Goal: Task Accomplishment & Management: Complete application form

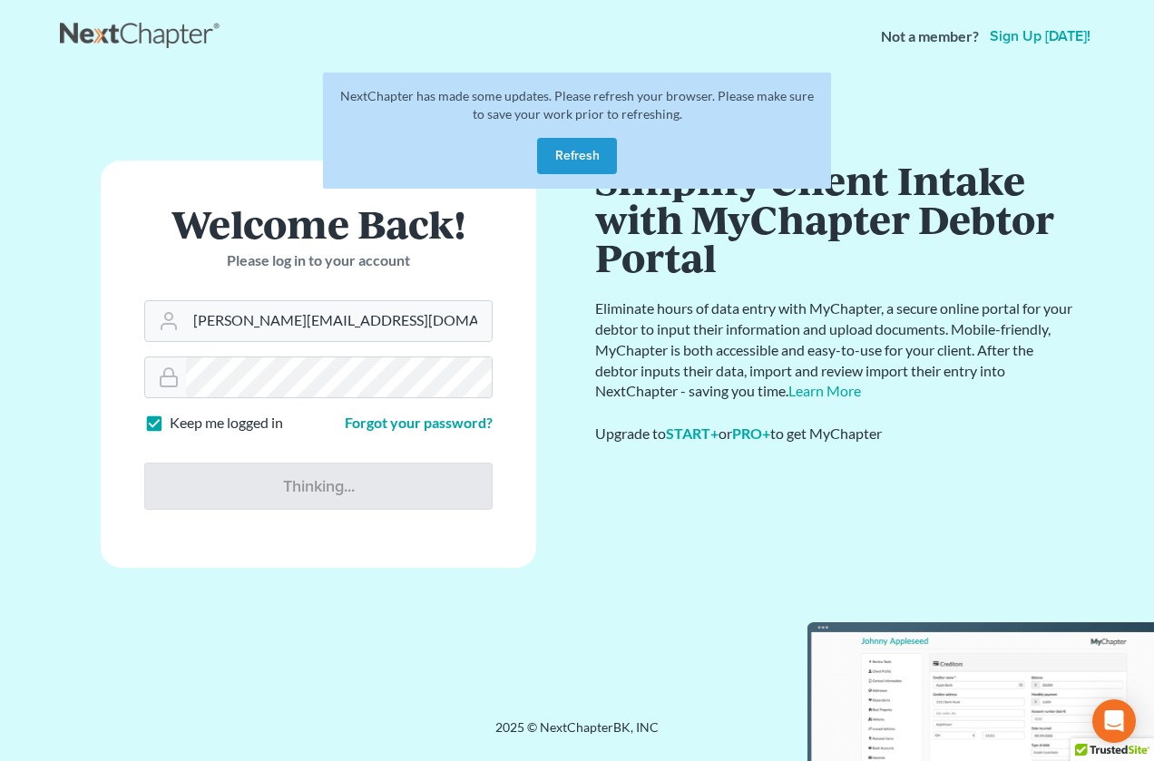
click at [583, 140] on button "Refresh" at bounding box center [577, 156] width 80 height 36
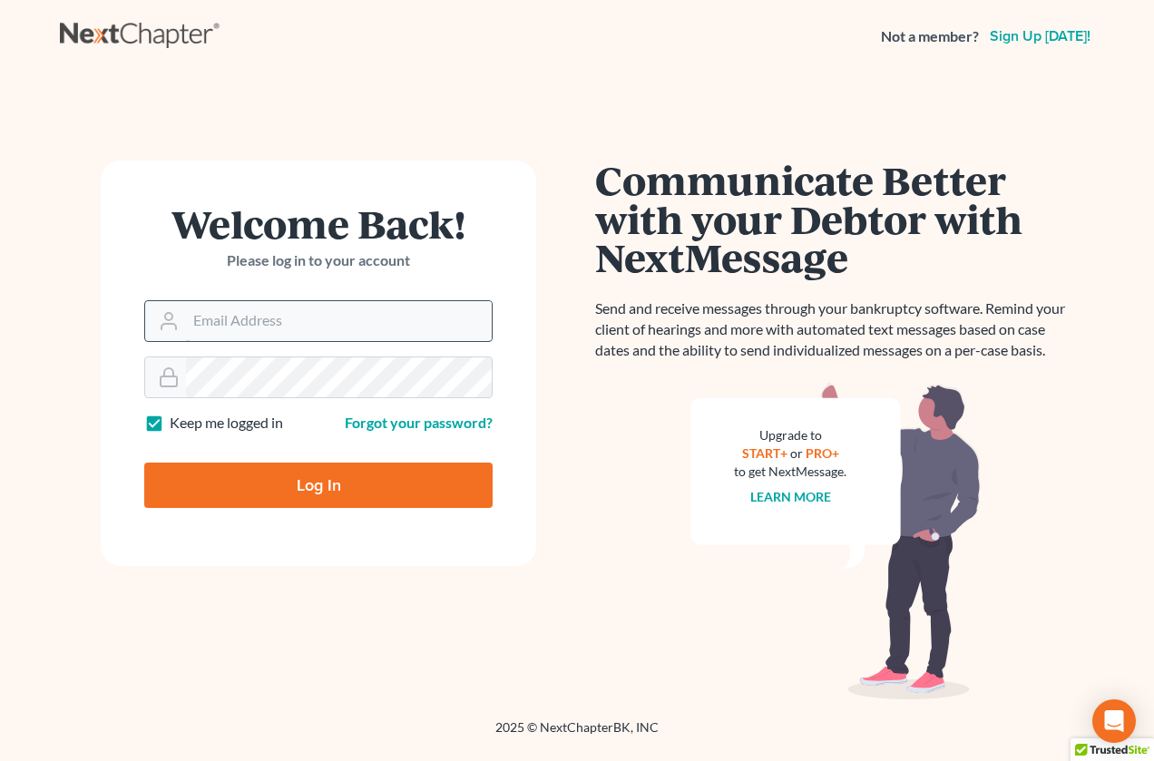
click at [279, 319] on input "Email Address" at bounding box center [339, 321] width 306 height 40
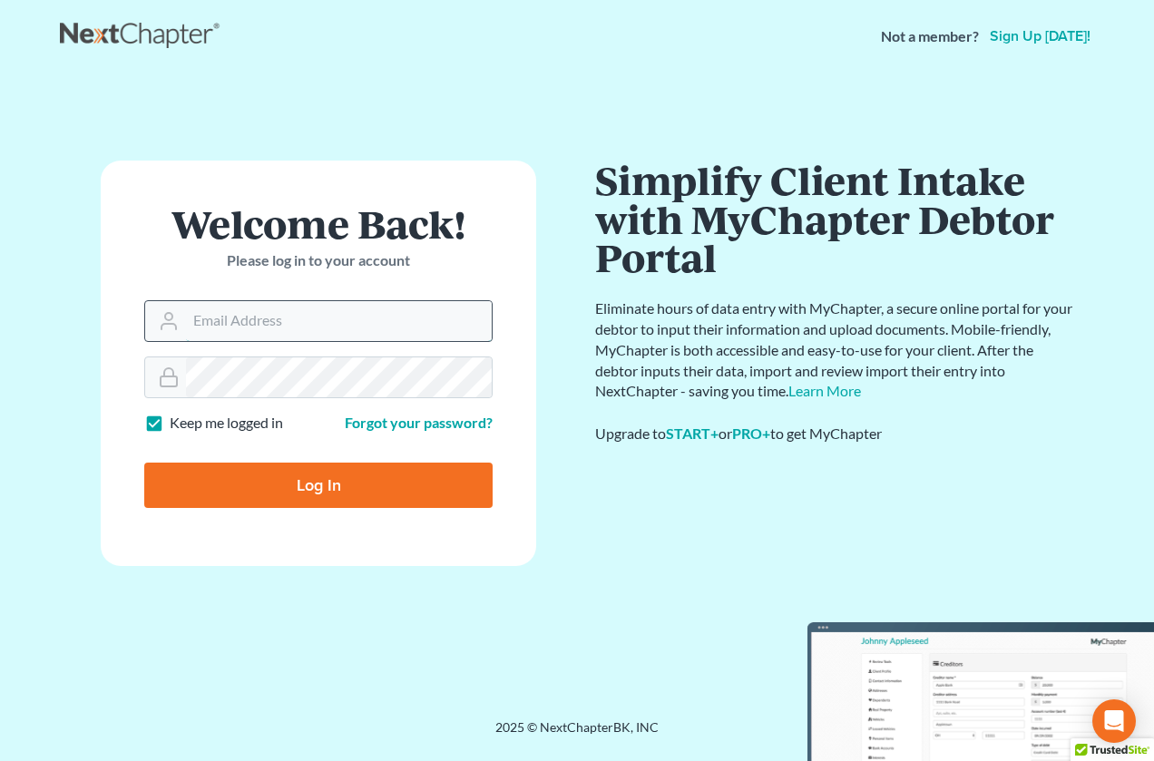
type input "[PERSON_NAME][EMAIL_ADDRESS][DOMAIN_NAME]"
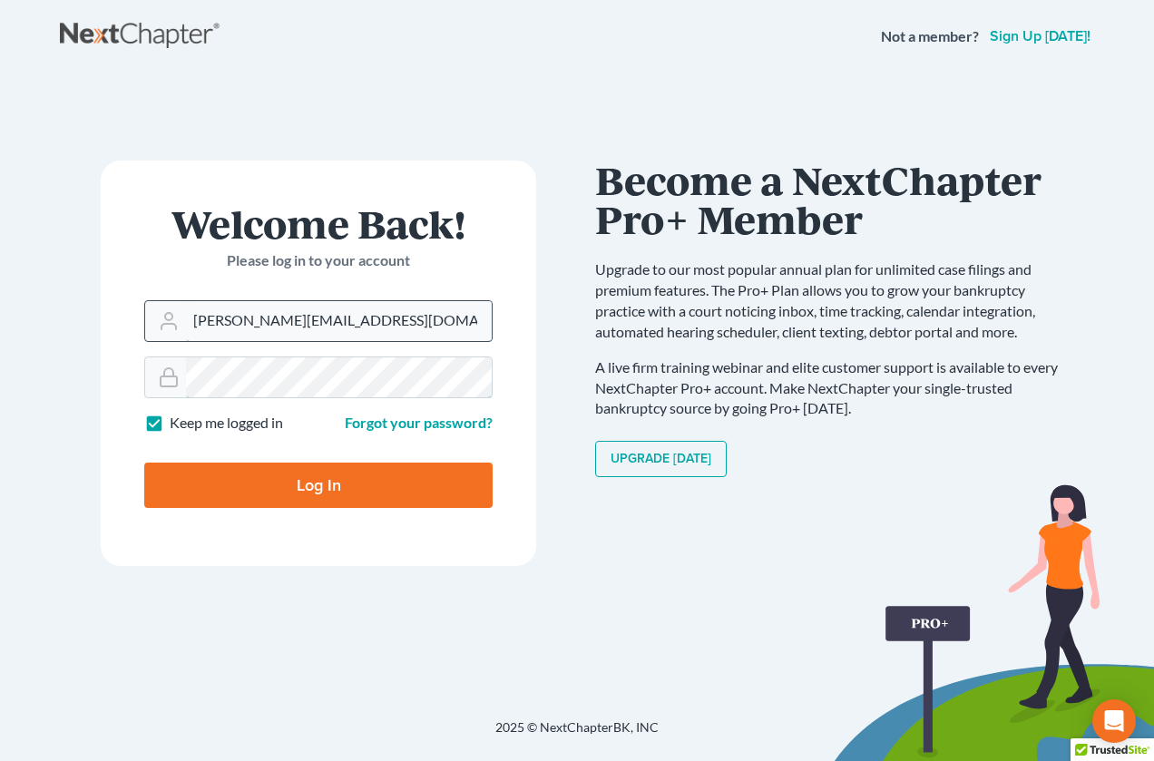
click at [144, 463] on input "Log In" at bounding box center [318, 485] width 348 height 45
type input "Thinking..."
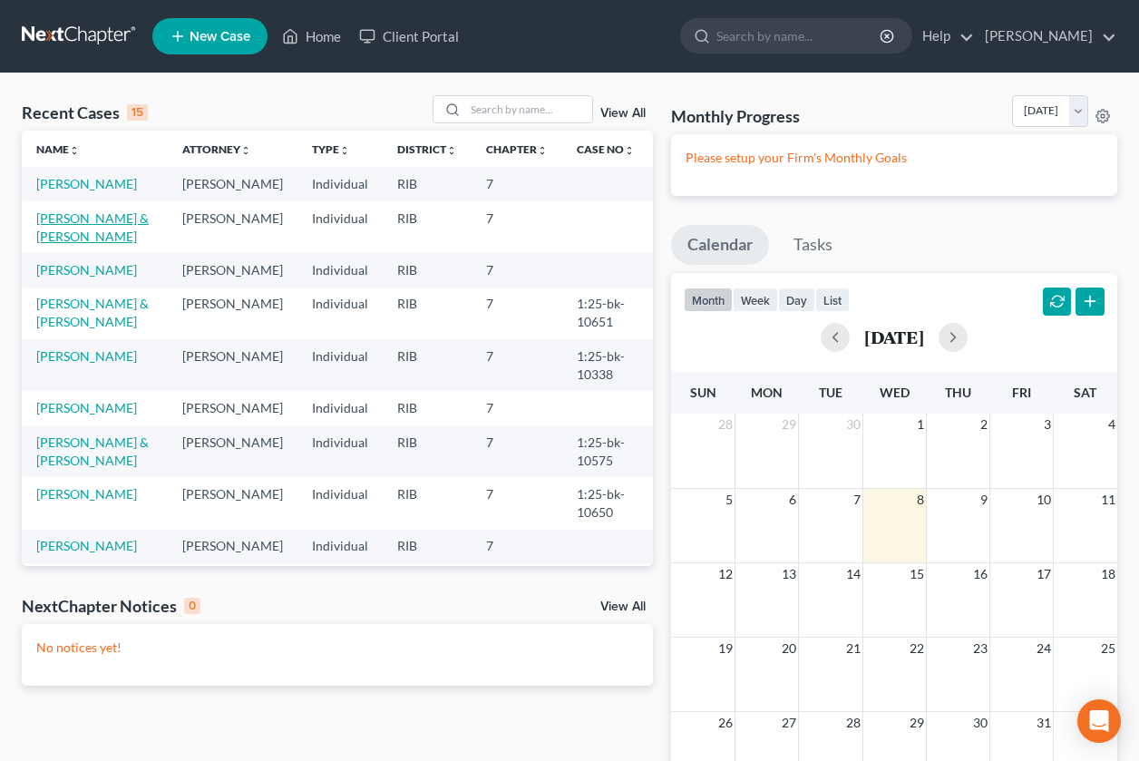
click at [74, 237] on link "Molina, Victor & Gladys" at bounding box center [92, 227] width 112 height 34
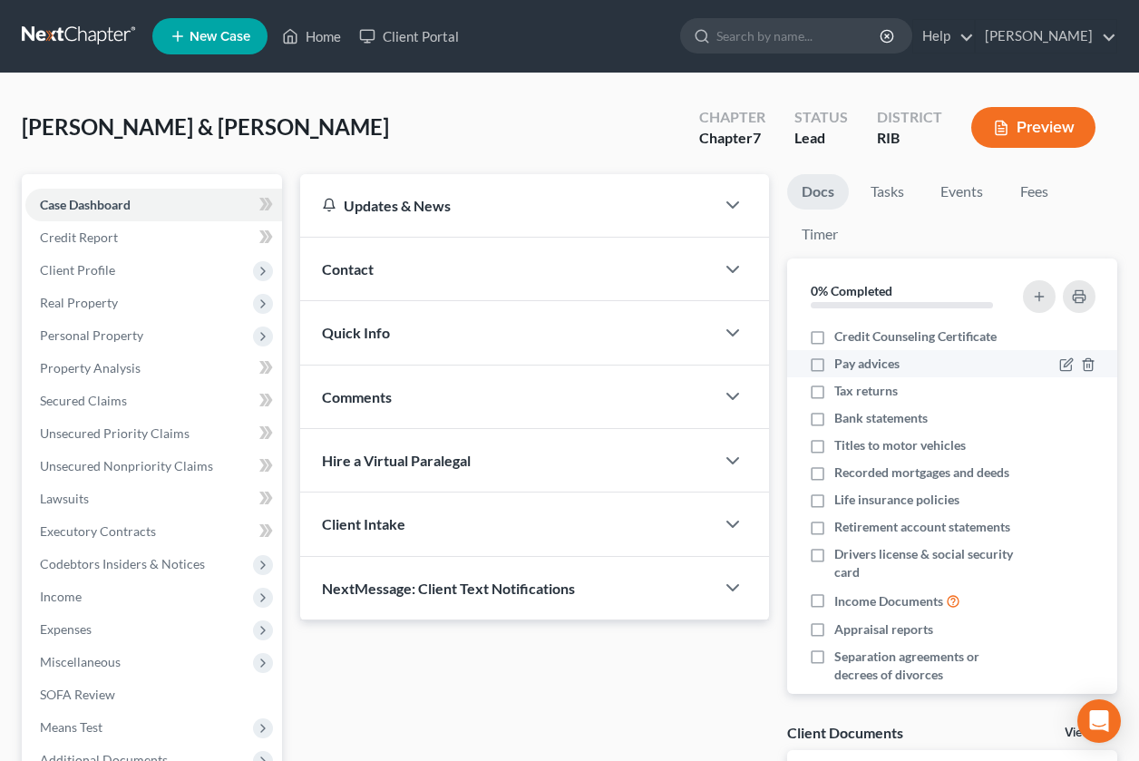
click at [834, 366] on label "Pay advices" at bounding box center [866, 364] width 65 height 18
click at [842, 366] on input "Pay advices" at bounding box center [848, 361] width 12 height 12
checkbox input "true"
click at [834, 390] on label "Tax returns" at bounding box center [865, 391] width 63 height 18
click at [842, 390] on input "Tax returns" at bounding box center [848, 388] width 12 height 12
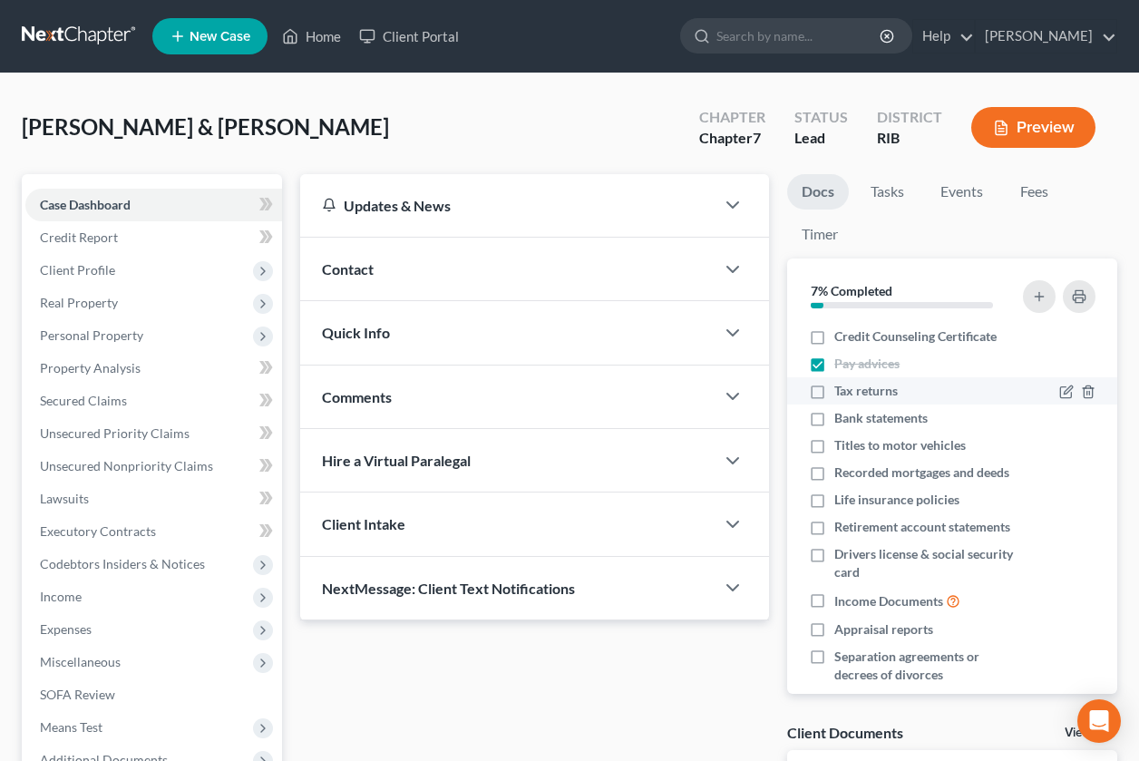
checkbox input "true"
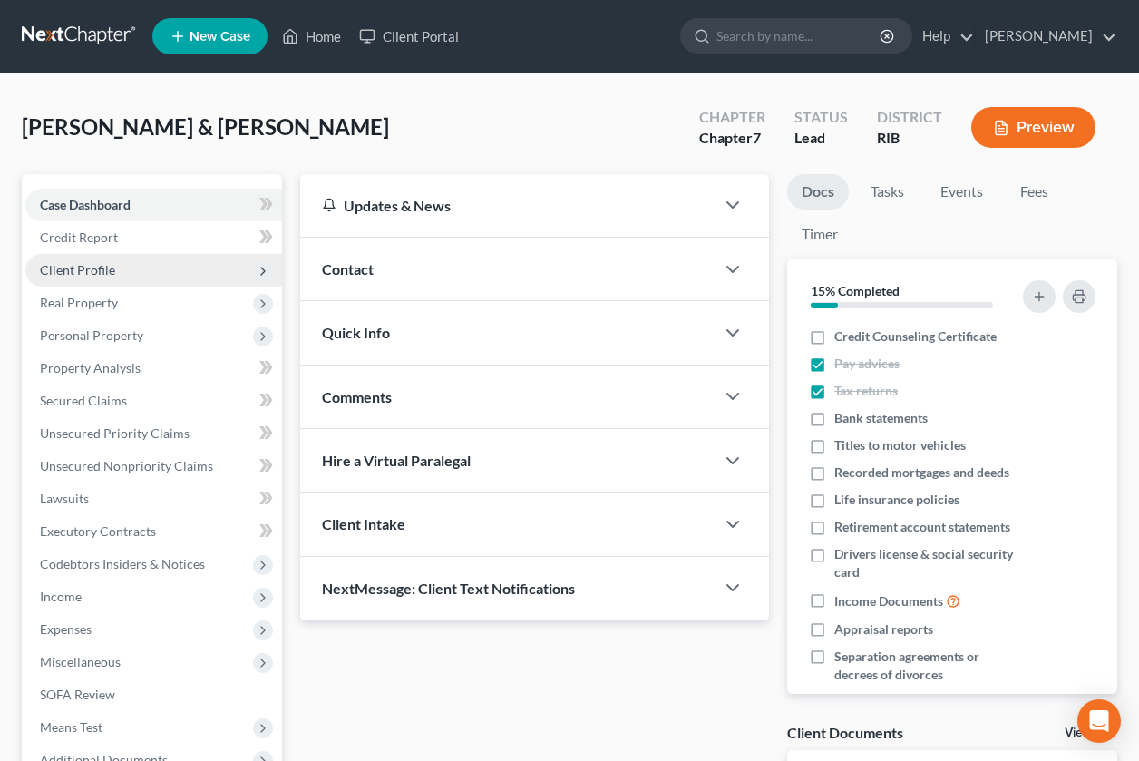
click at [142, 277] on span "Client Profile" at bounding box center [153, 270] width 257 height 33
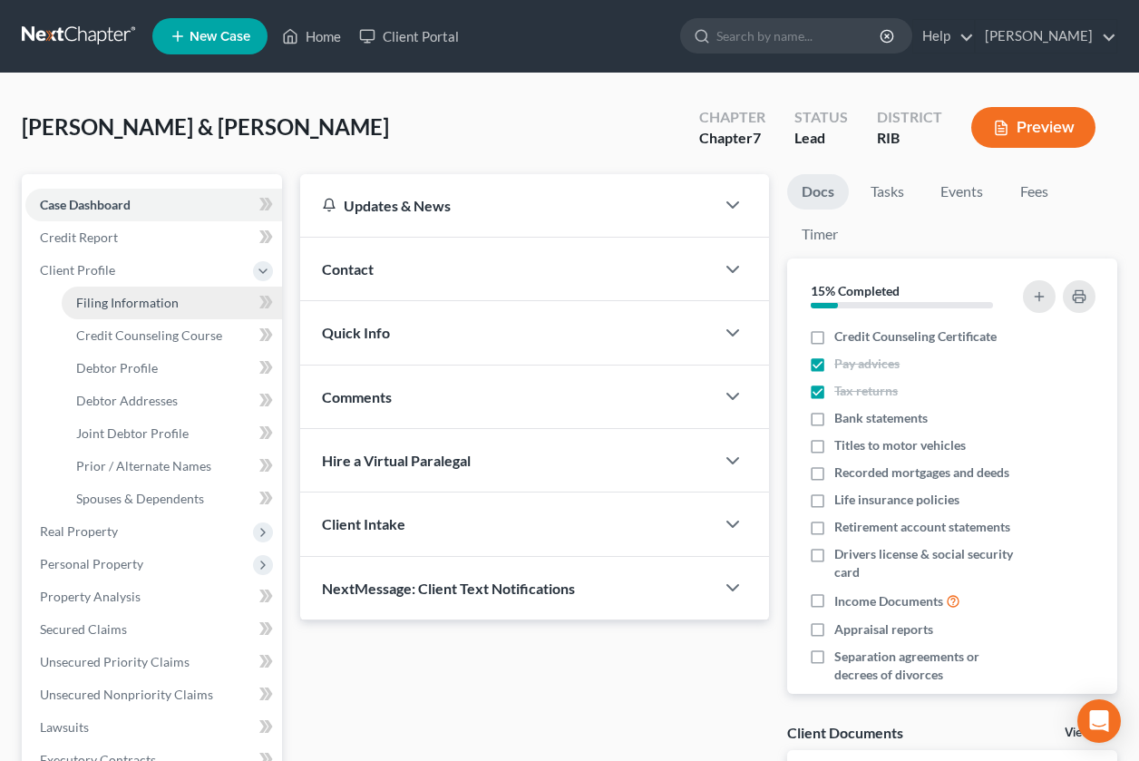
click at [115, 308] on span "Filing Information" at bounding box center [127, 302] width 102 height 15
select select "1"
select select "0"
select select "41"
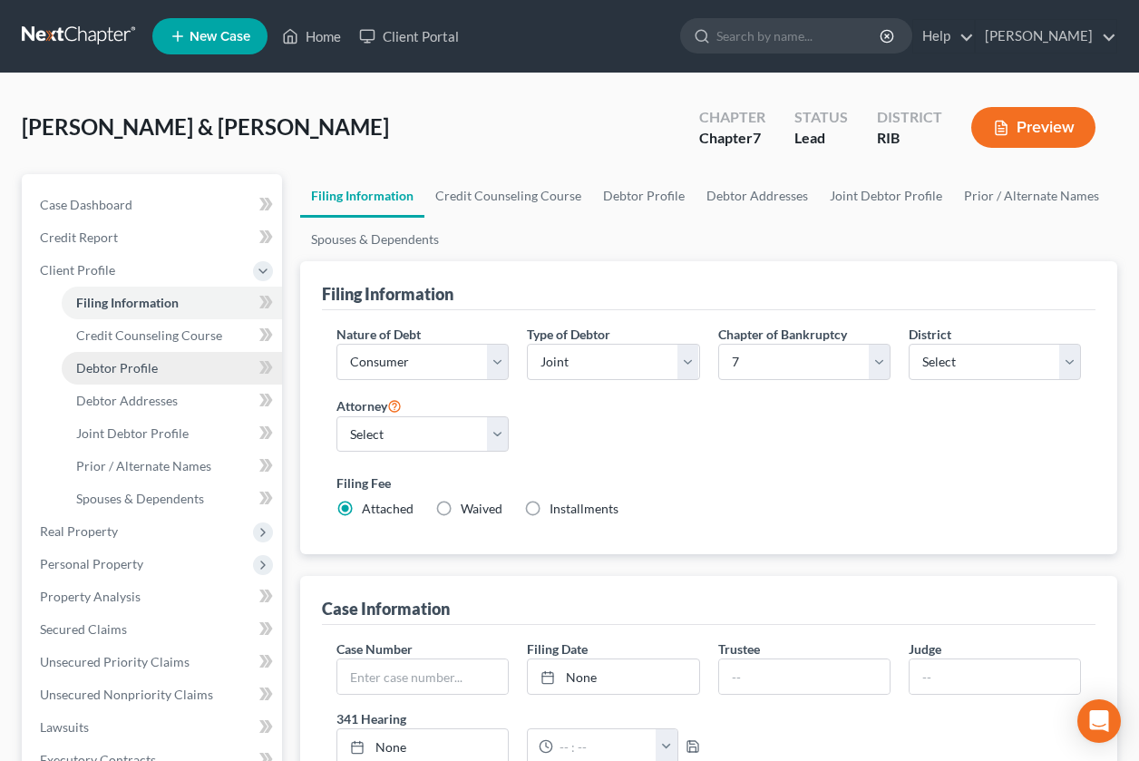
click at [154, 369] on span "Debtor Profile" at bounding box center [117, 367] width 82 height 15
select select "1"
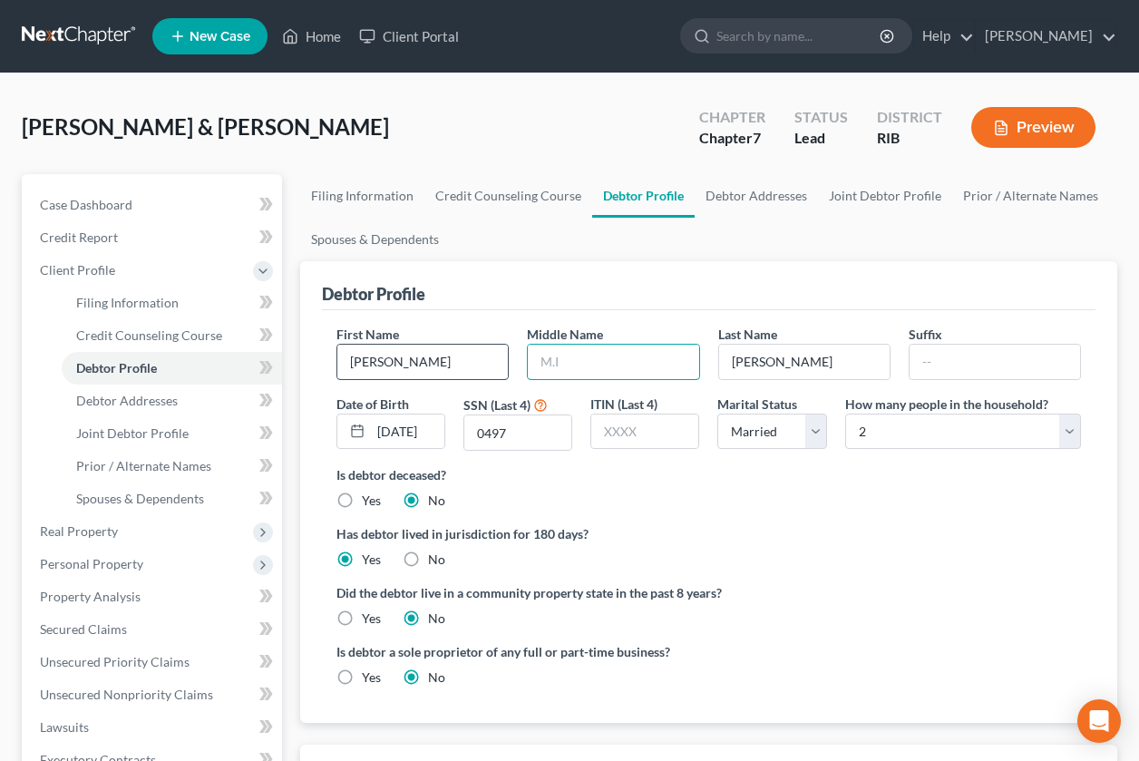
drag, startPoint x: 576, startPoint y: 368, endPoint x: 420, endPoint y: 378, distance: 156.3
click at [423, 375] on div "First Name Victor Middle Name Last Name Molina Suffix Date of Birth 05/19/1964 …" at bounding box center [708, 395] width 763 height 141
type input "Jose"
click at [148, 402] on span "Debtor Addresses" at bounding box center [127, 400] width 102 height 15
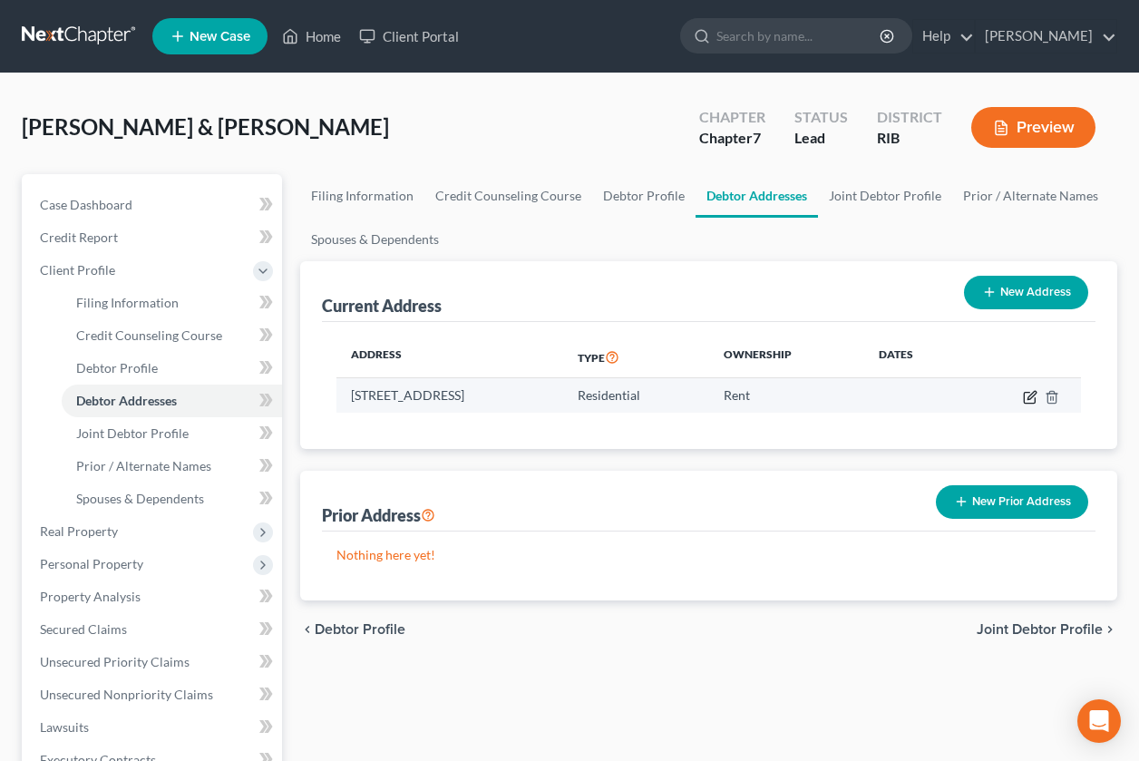
click at [1024, 399] on icon "button" at bounding box center [1029, 397] width 11 height 11
select select "41"
select select "3"
select select "0"
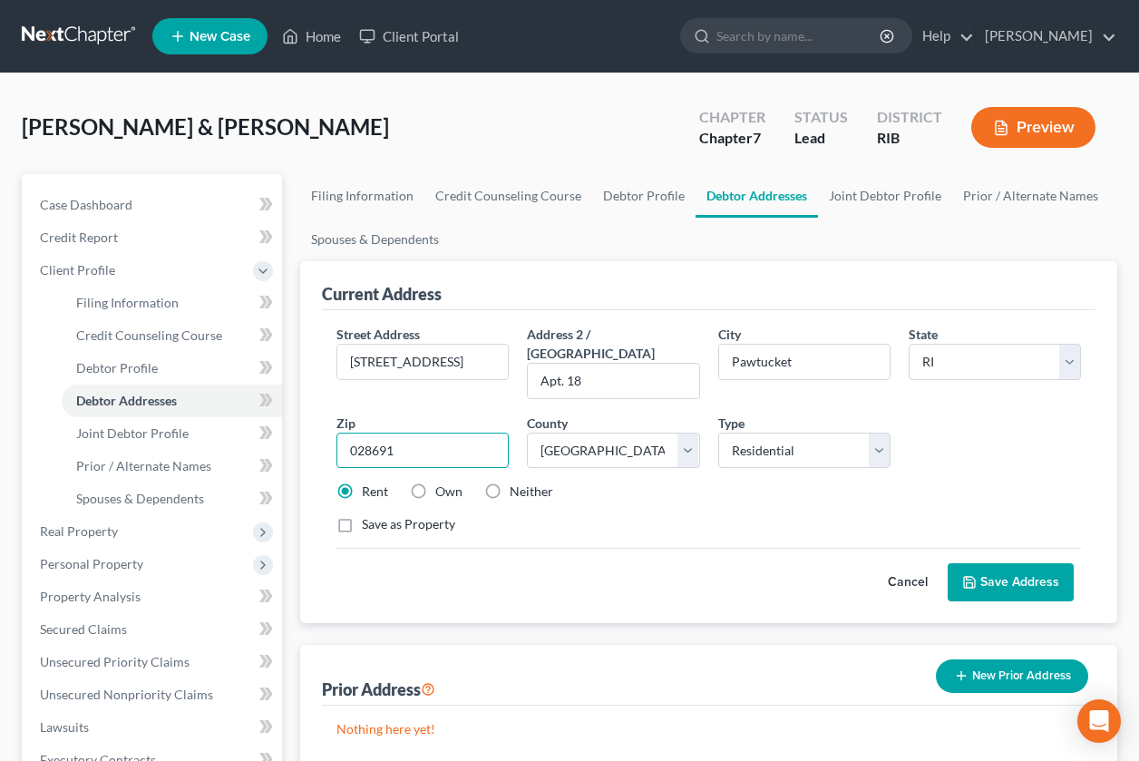
click at [388, 434] on input "028691" at bounding box center [422, 451] width 172 height 36
type input "02861"
click at [989, 563] on button "Save Address" at bounding box center [1011, 582] width 126 height 38
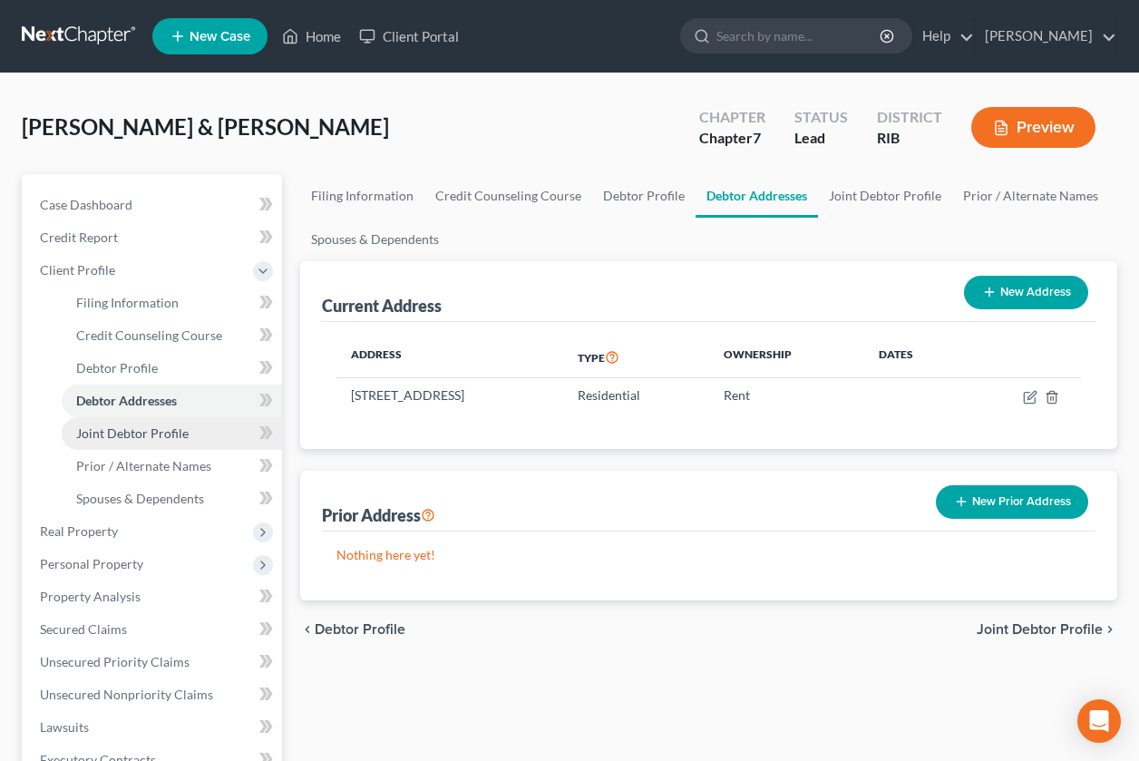
click at [205, 426] on link "Joint Debtor Profile" at bounding box center [172, 433] width 220 height 33
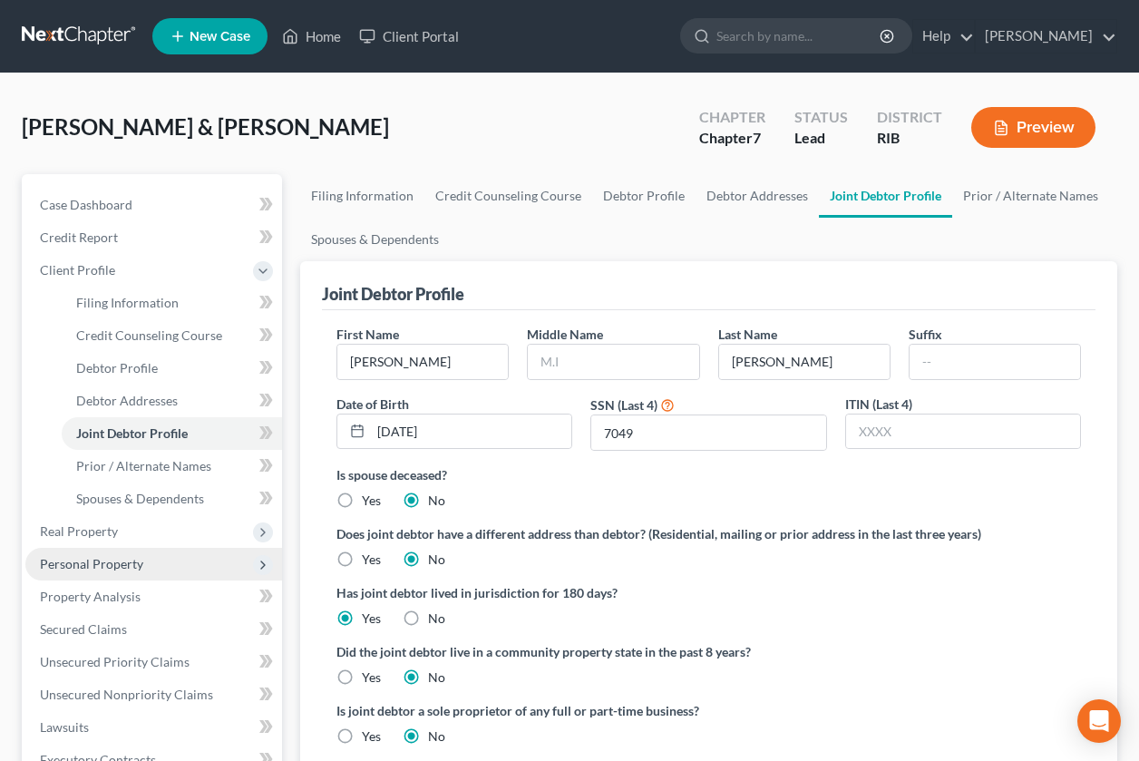
click at [105, 566] on span "Personal Property" at bounding box center [91, 563] width 103 height 15
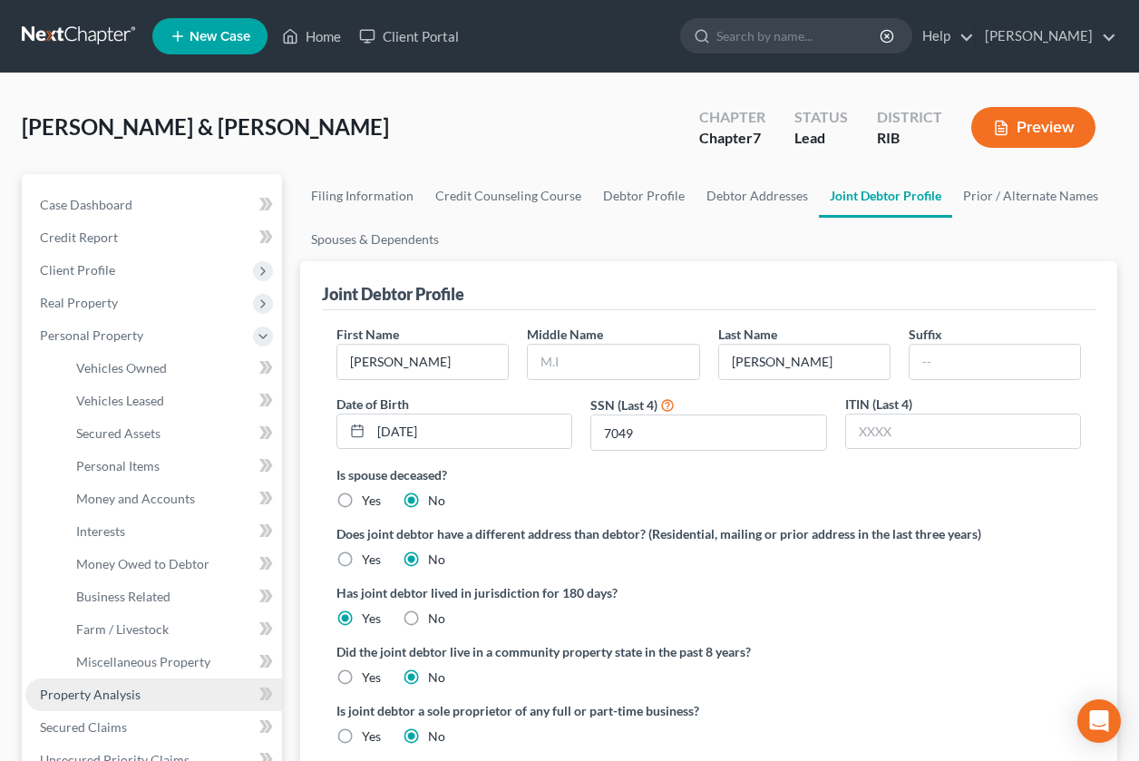
click at [142, 691] on link "Property Analysis" at bounding box center [153, 694] width 257 height 33
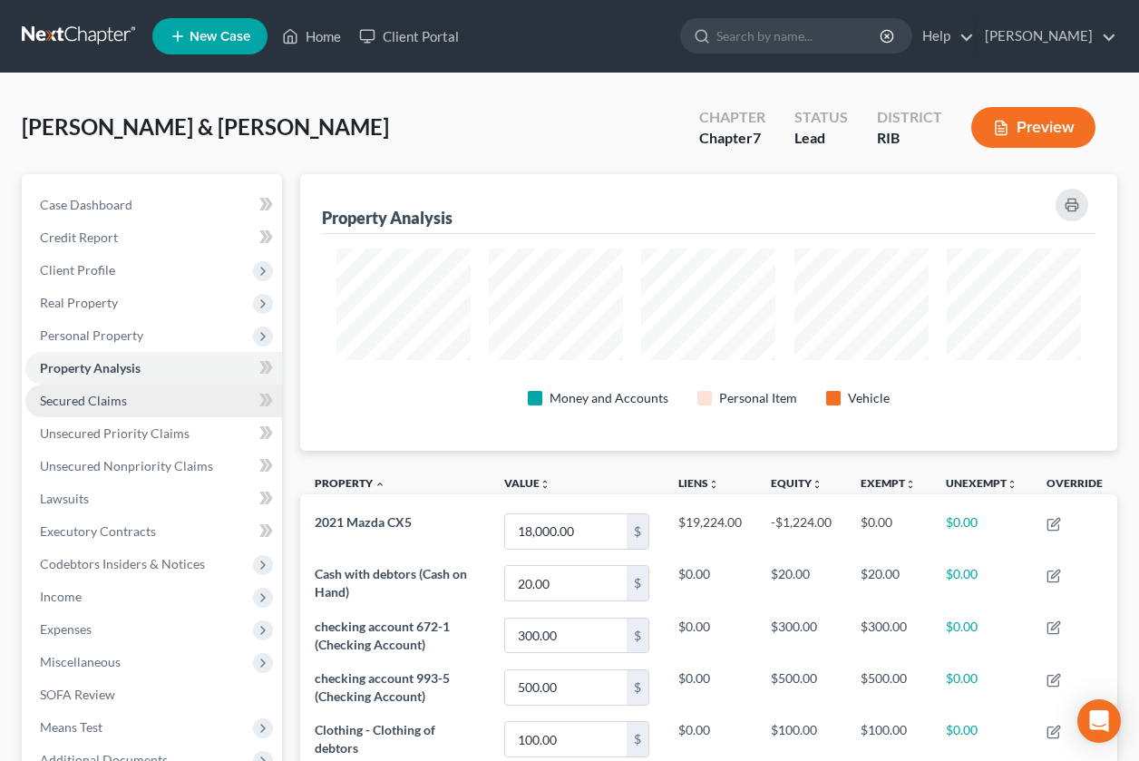
click at [161, 410] on link "Secured Claims" at bounding box center [153, 401] width 257 height 33
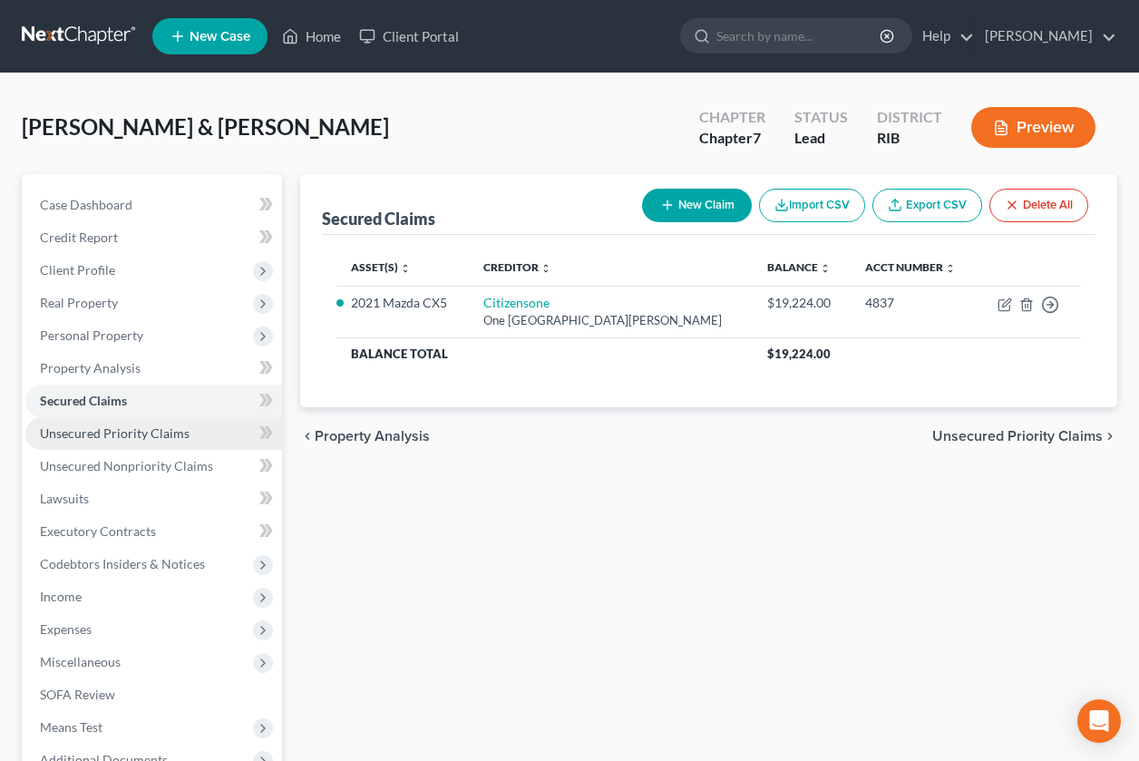
click at [142, 441] on link "Unsecured Priority Claims" at bounding box center [153, 433] width 257 height 33
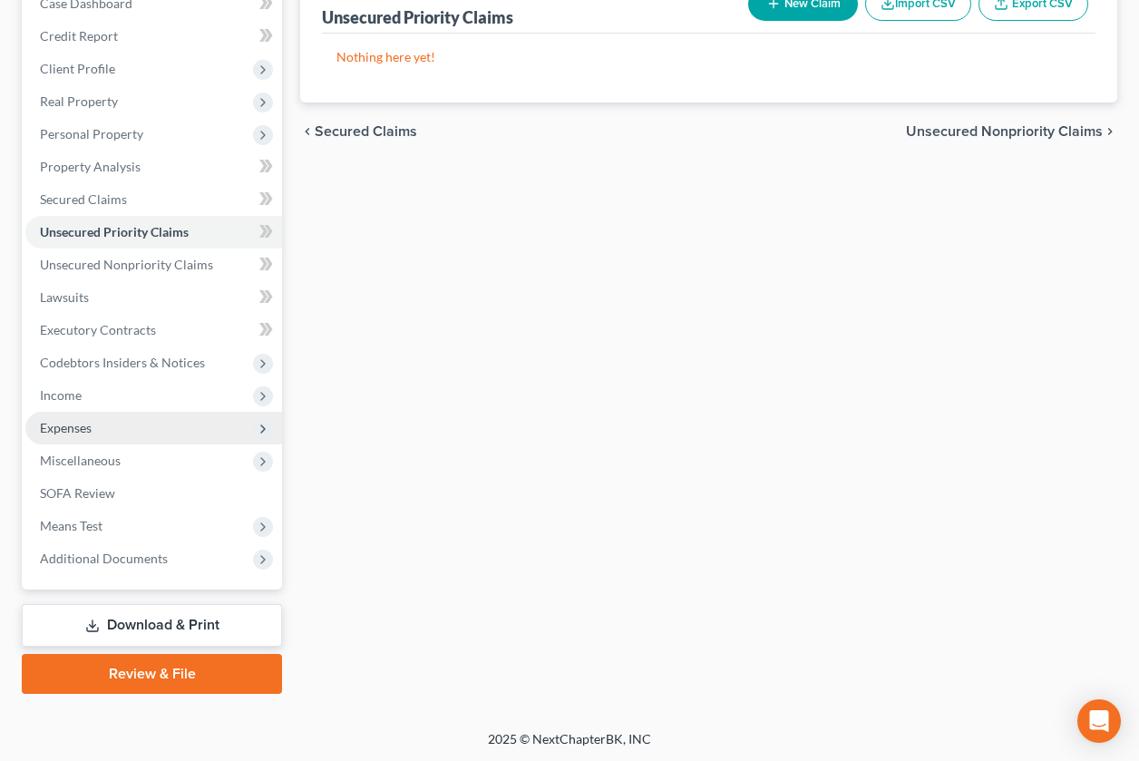
scroll to position [203, 0]
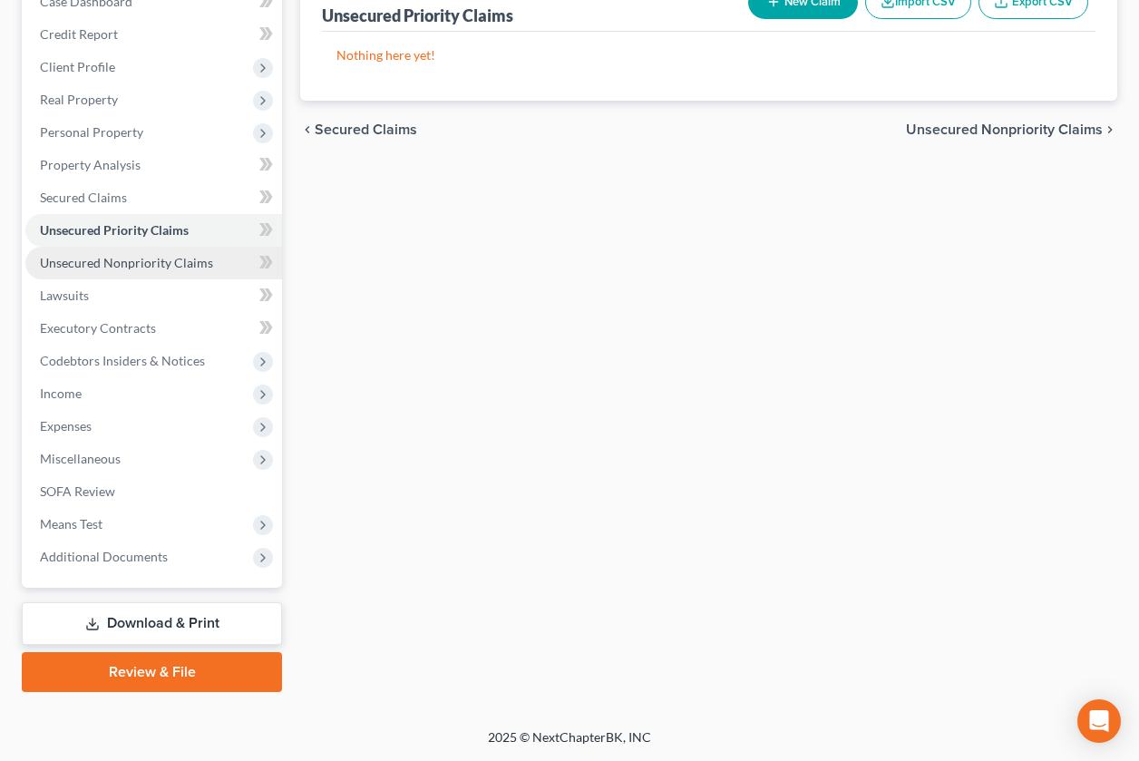
click at [185, 267] on span "Unsecured Nonpriority Claims" at bounding box center [126, 262] width 173 height 15
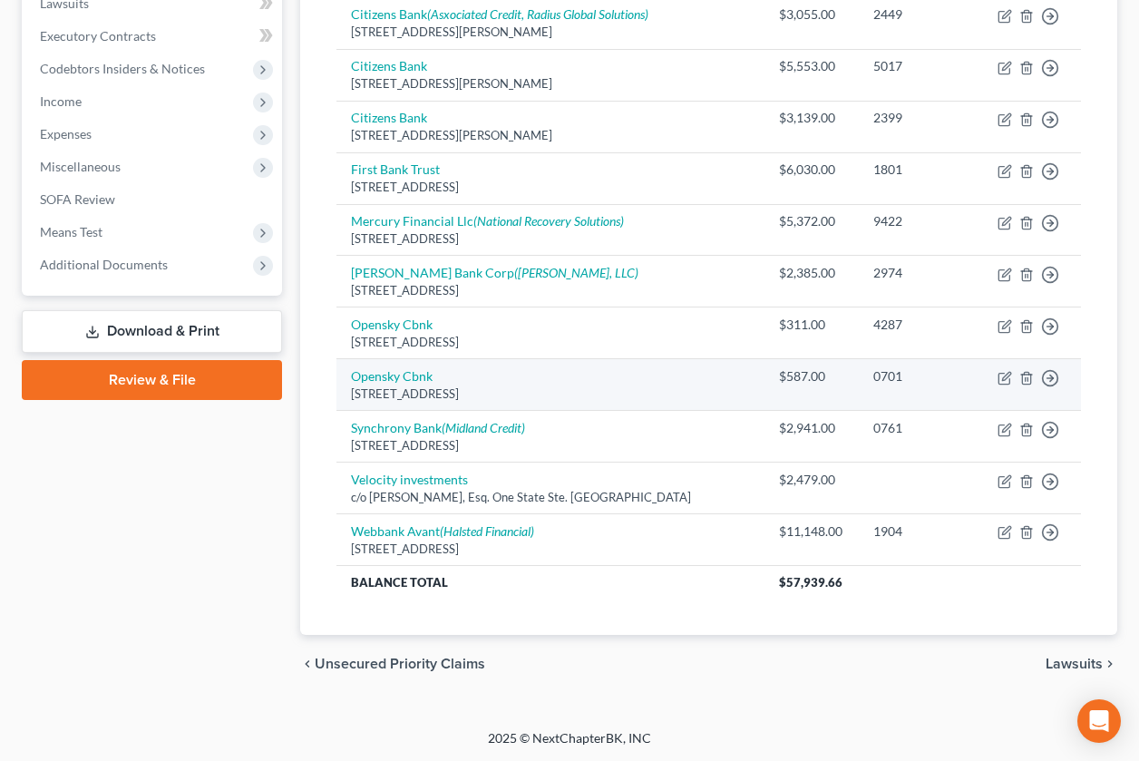
scroll to position [496, 0]
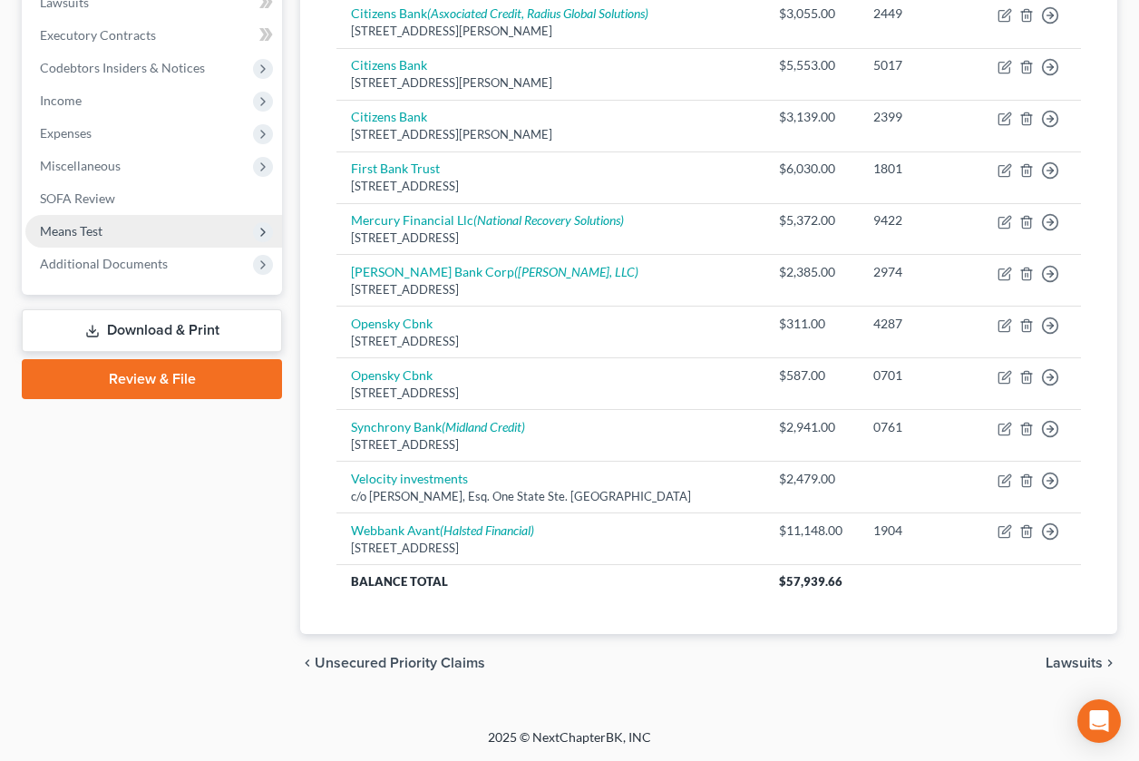
click at [119, 232] on span "Means Test" at bounding box center [153, 231] width 257 height 33
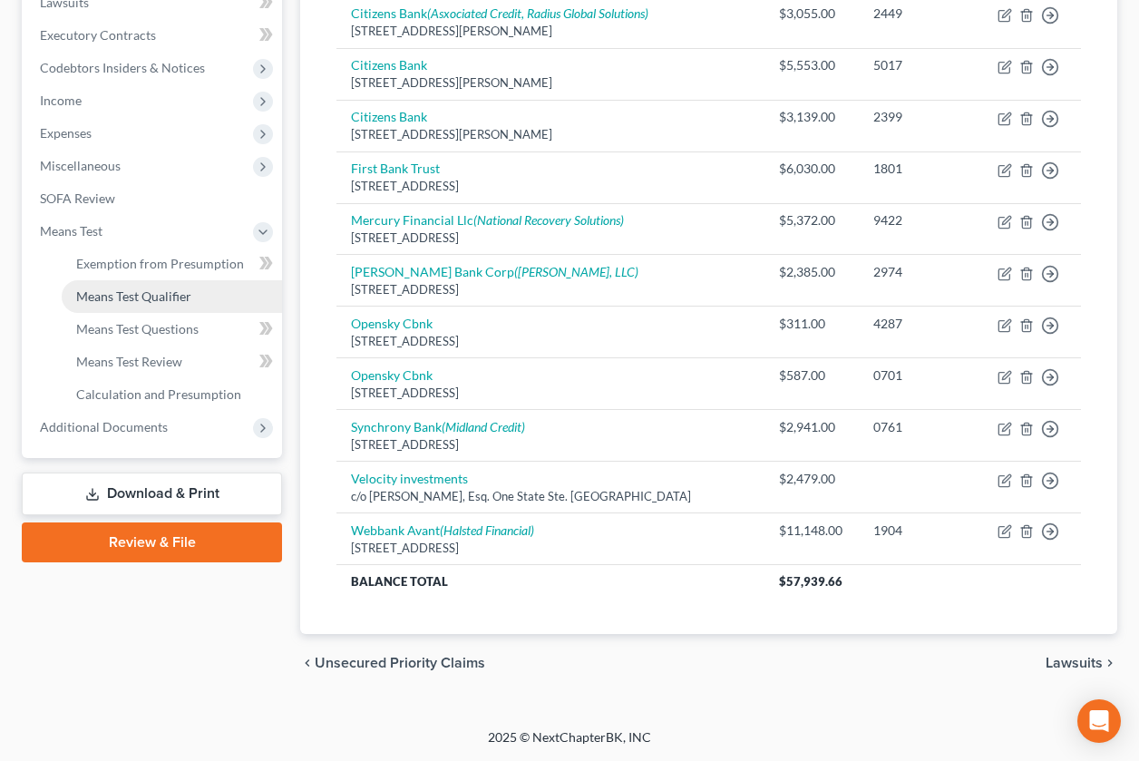
click at [153, 289] on span "Means Test Qualifier" at bounding box center [133, 295] width 115 height 15
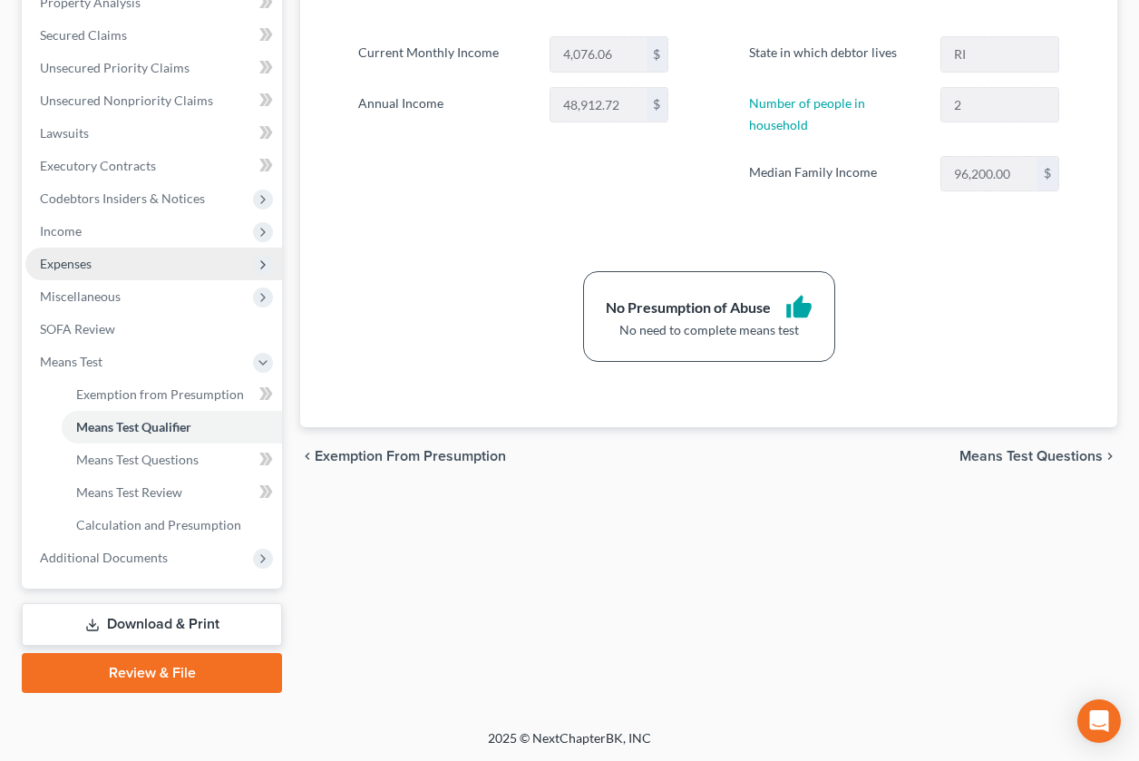
scroll to position [366, 0]
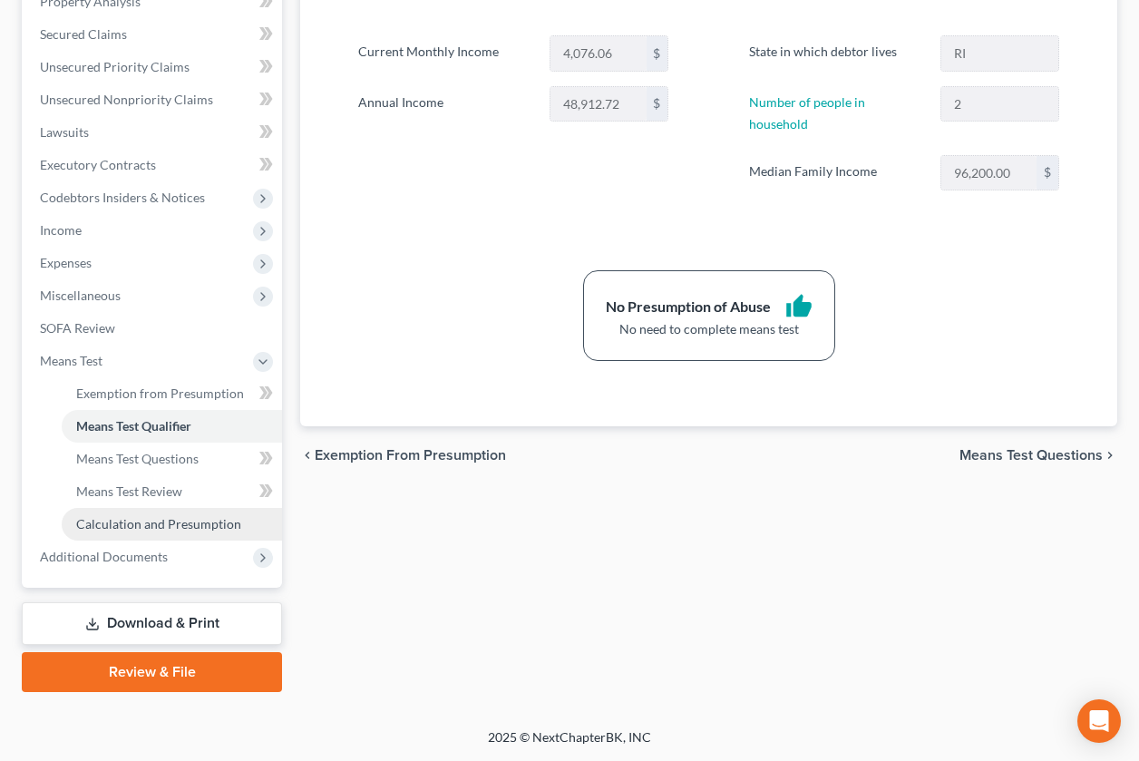
click at [151, 522] on span "Calculation and Presumption" at bounding box center [158, 523] width 165 height 15
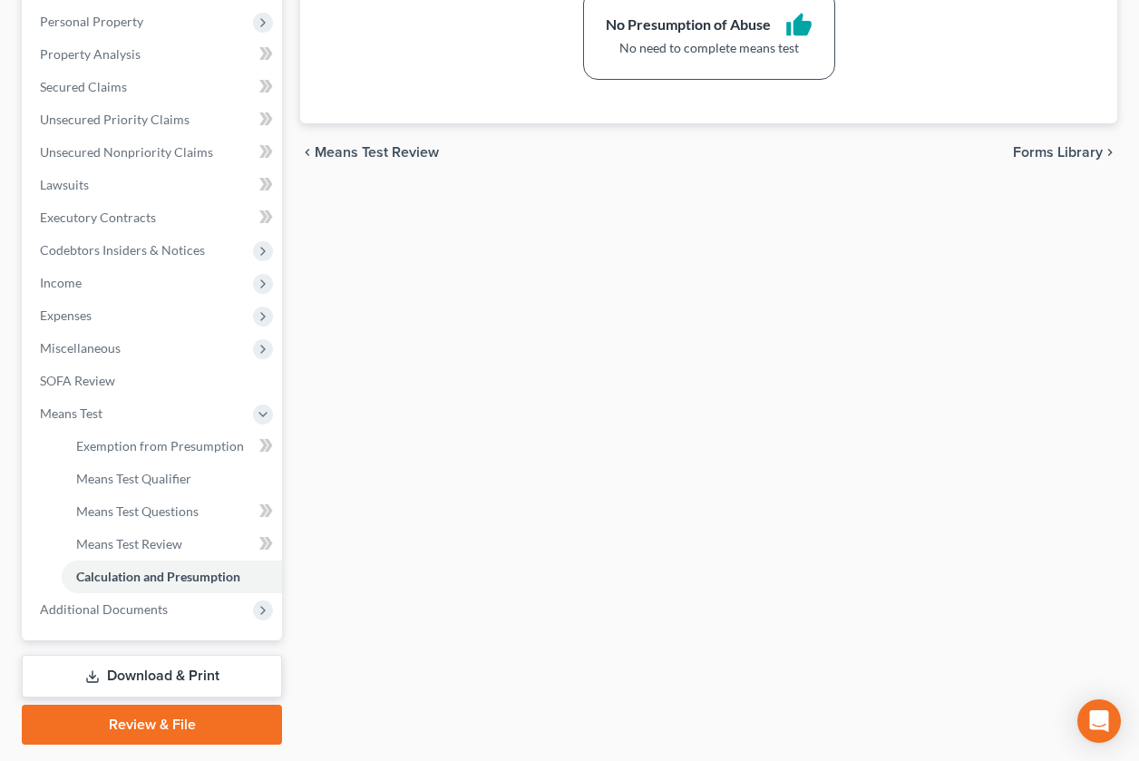
scroll to position [366, 0]
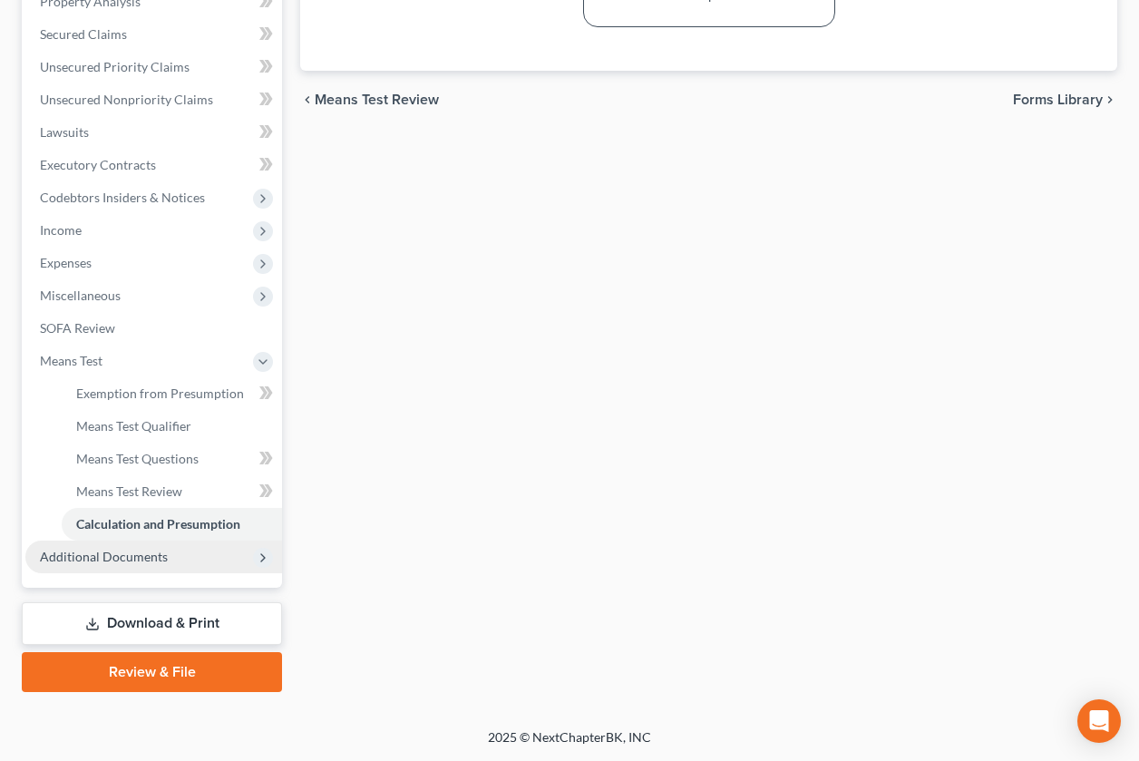
click at [176, 553] on span "Additional Documents" at bounding box center [153, 557] width 257 height 33
click at [177, 553] on span "Download History" at bounding box center [128, 556] width 104 height 15
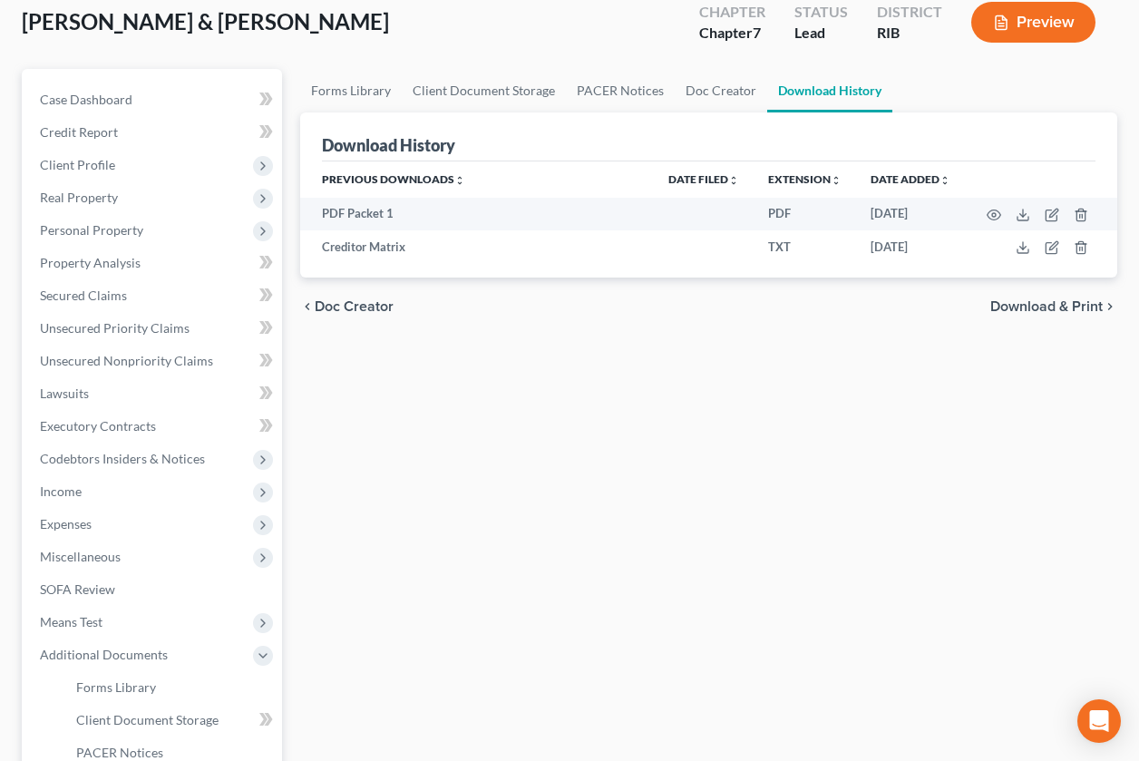
scroll to position [113, 0]
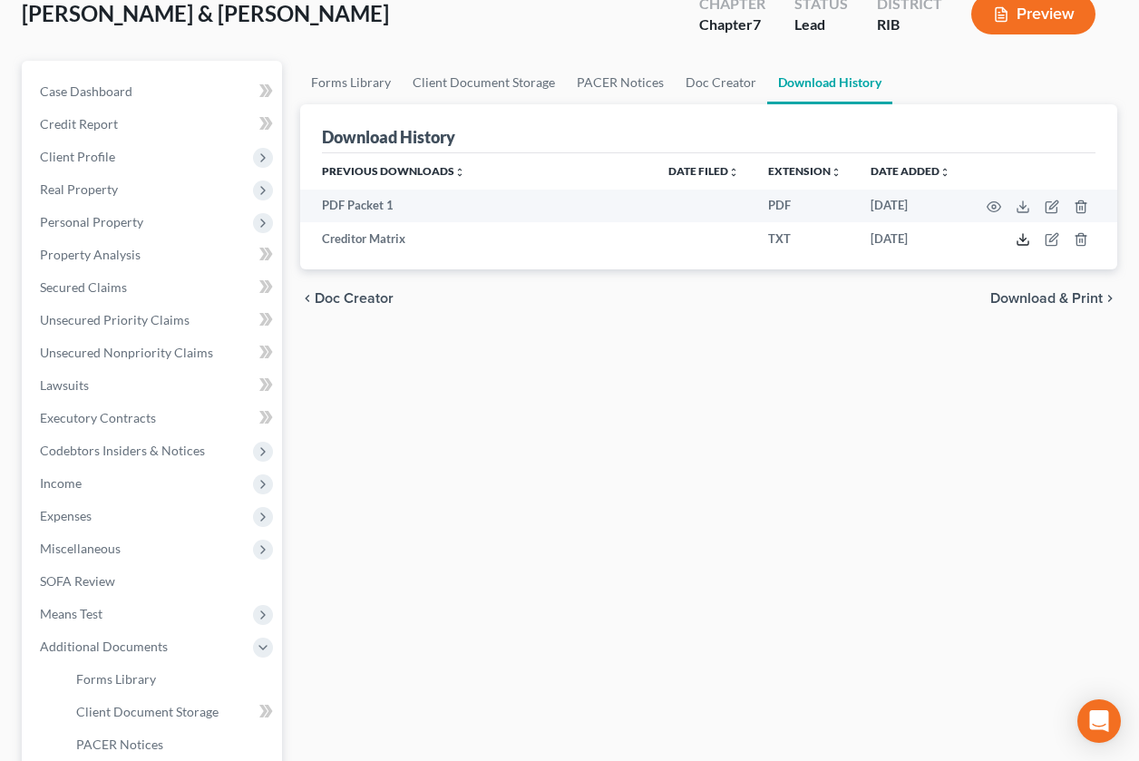
drag, startPoint x: 1025, startPoint y: 239, endPoint x: 1006, endPoint y: 262, distance: 30.3
click at [1025, 239] on polyline at bounding box center [1023, 240] width 6 height 3
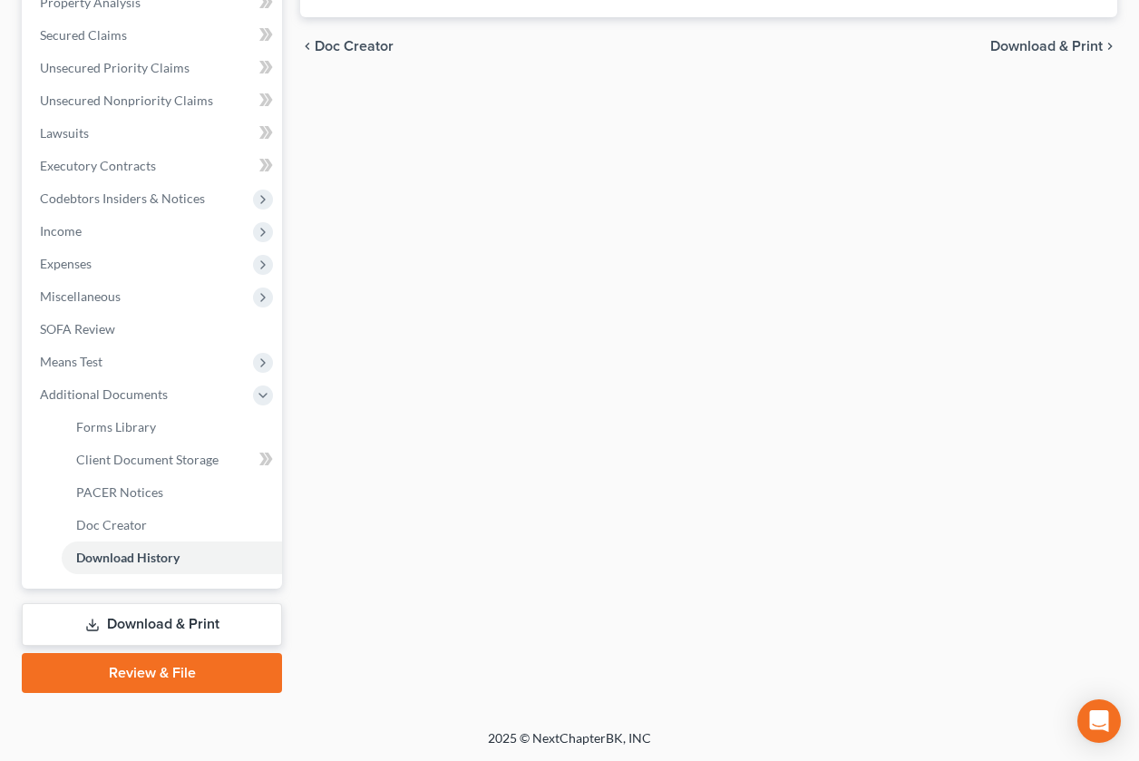
scroll to position [366, 0]
click at [188, 618] on link "Download & Print" at bounding box center [152, 623] width 260 height 43
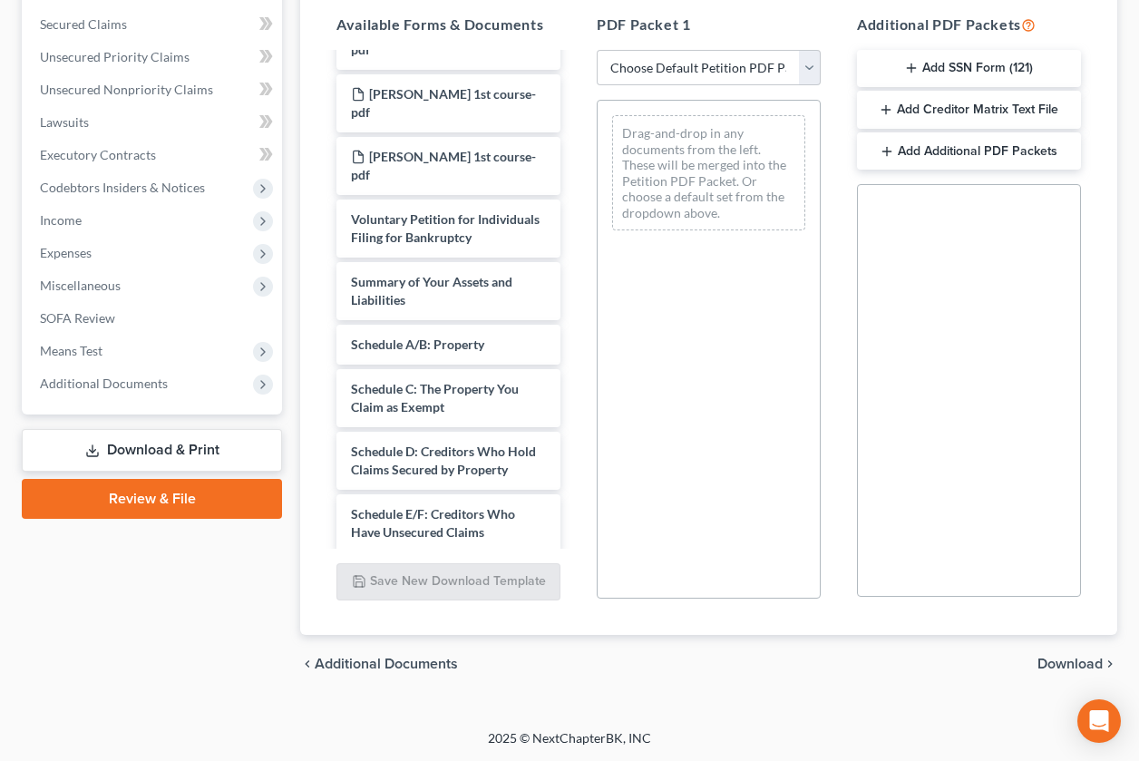
scroll to position [377, 0]
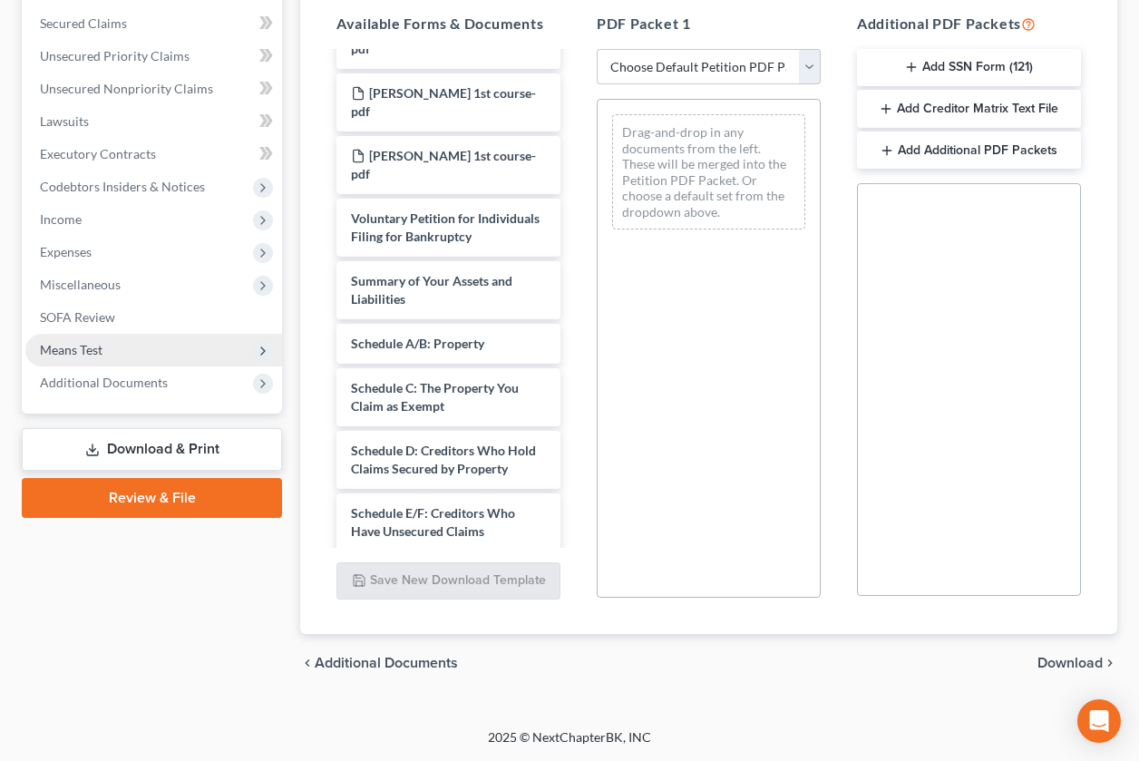
click at [213, 356] on span "Means Test" at bounding box center [153, 350] width 257 height 33
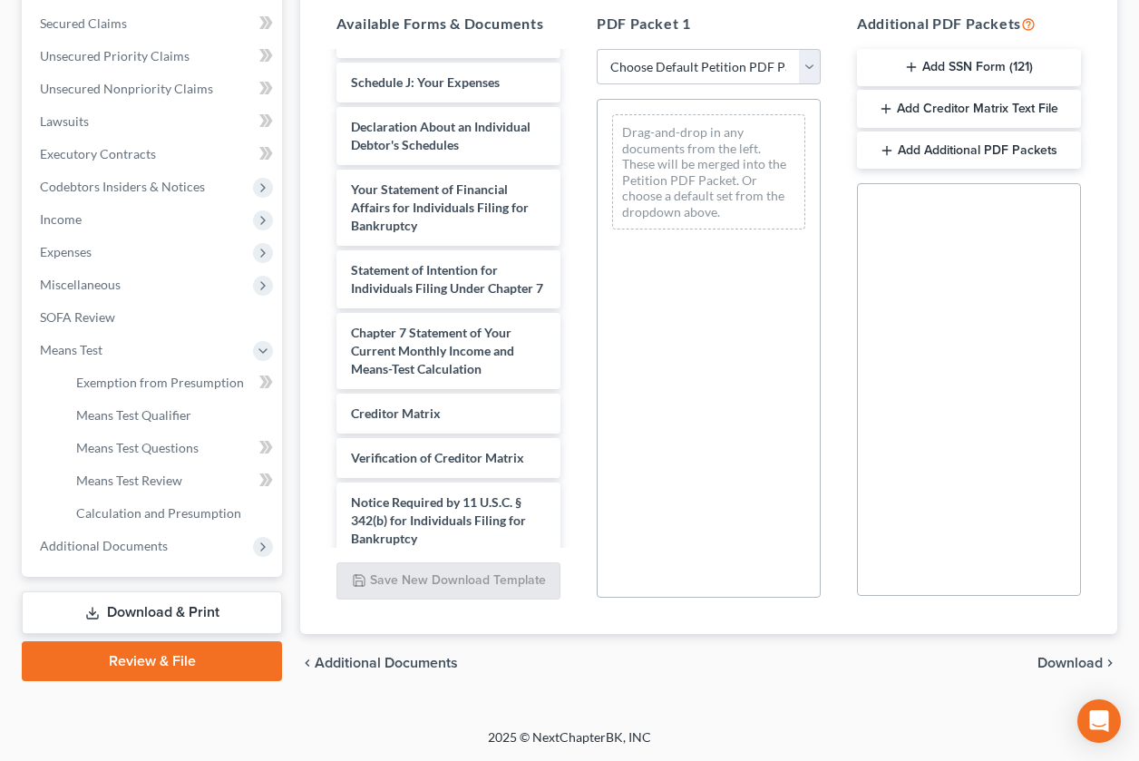
scroll to position [689, 0]
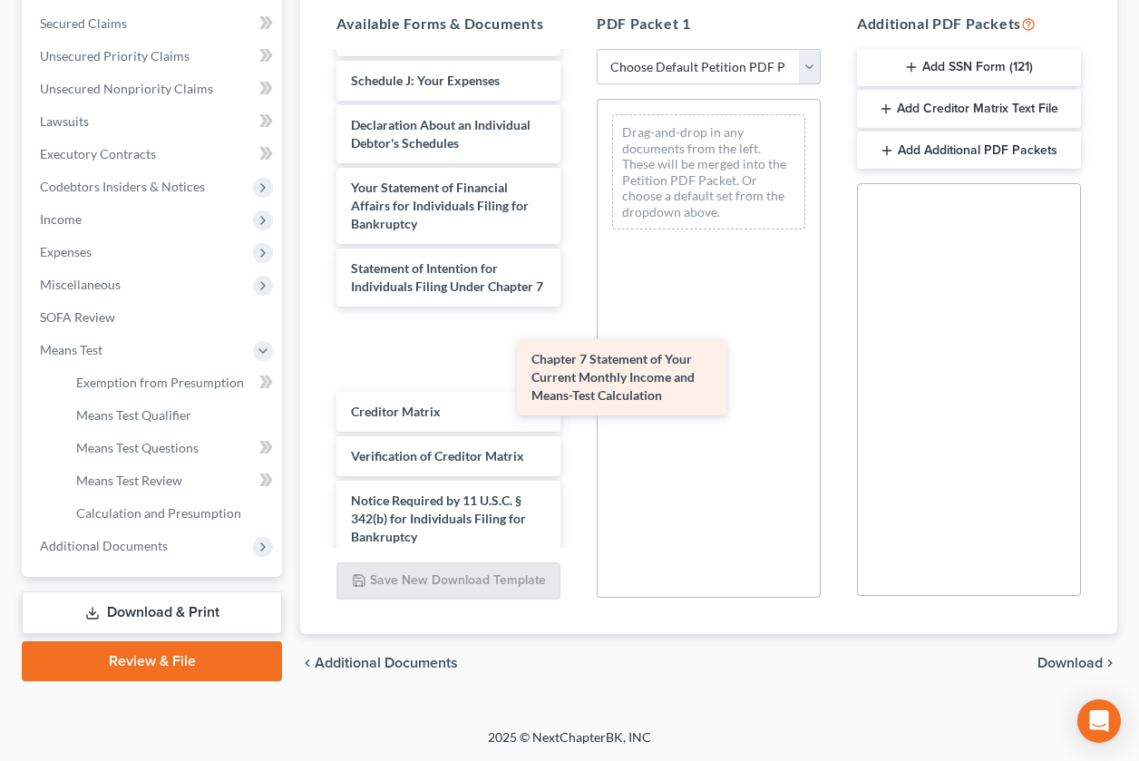
drag, startPoint x: 459, startPoint y: 411, endPoint x: 697, endPoint y: 304, distance: 261.4
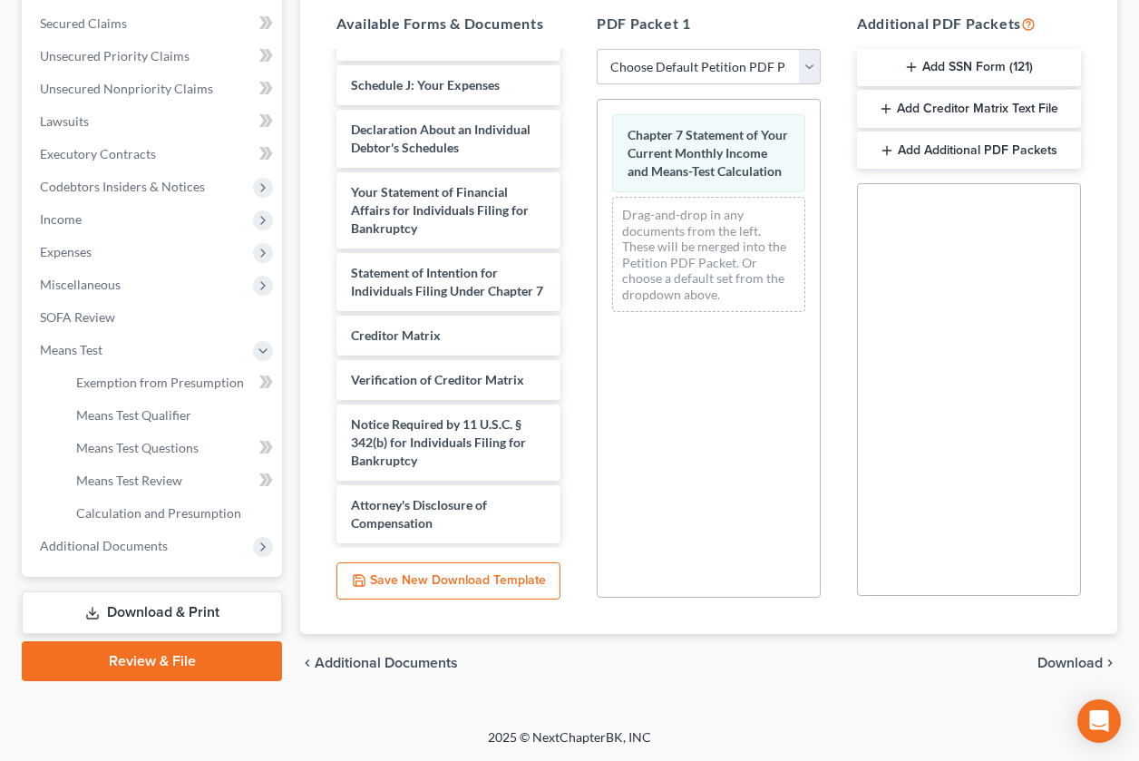
click at [1068, 667] on span "Download" at bounding box center [1070, 663] width 65 height 15
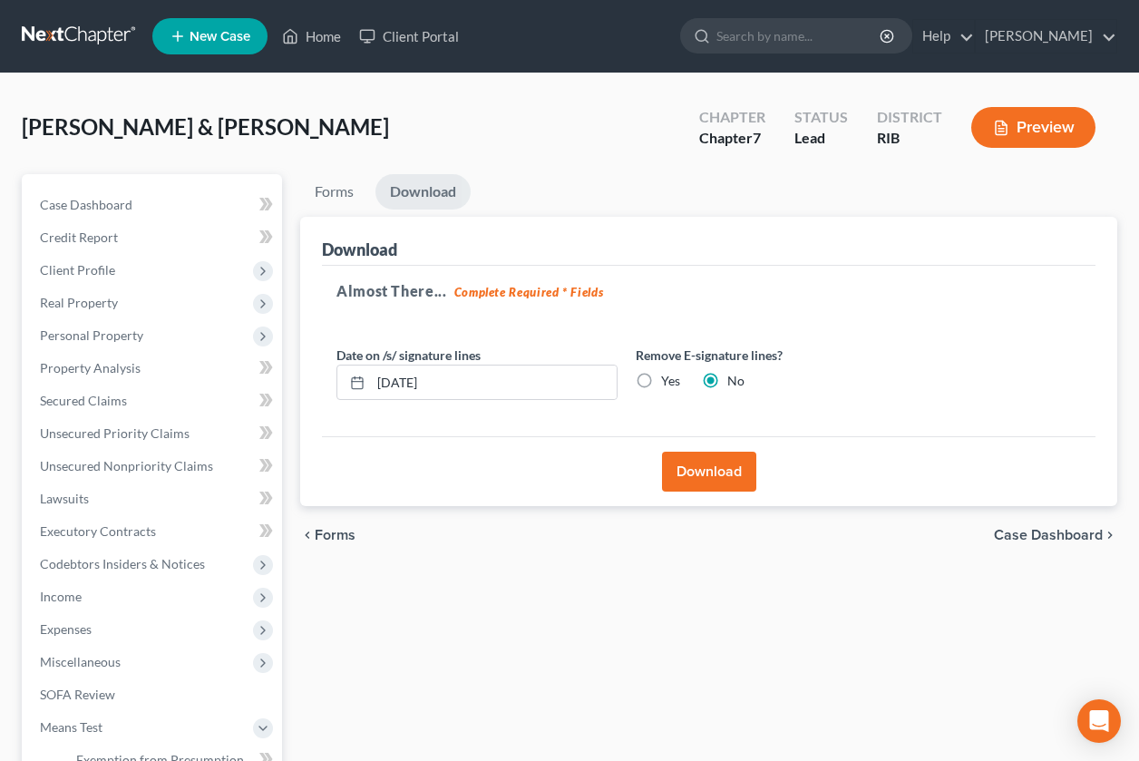
scroll to position [0, 0]
click at [627, 382] on div "Date on /s/ signature lines 10/08/2025 Remove E-signature lines? Yes No" at bounding box center [626, 381] width 599 height 70
drag, startPoint x: 627, startPoint y: 383, endPoint x: 644, endPoint y: 385, distance: 17.3
click at [661, 385] on label "Yes" at bounding box center [670, 381] width 19 height 18
click at [668, 384] on input "Yes" at bounding box center [674, 378] width 12 height 12
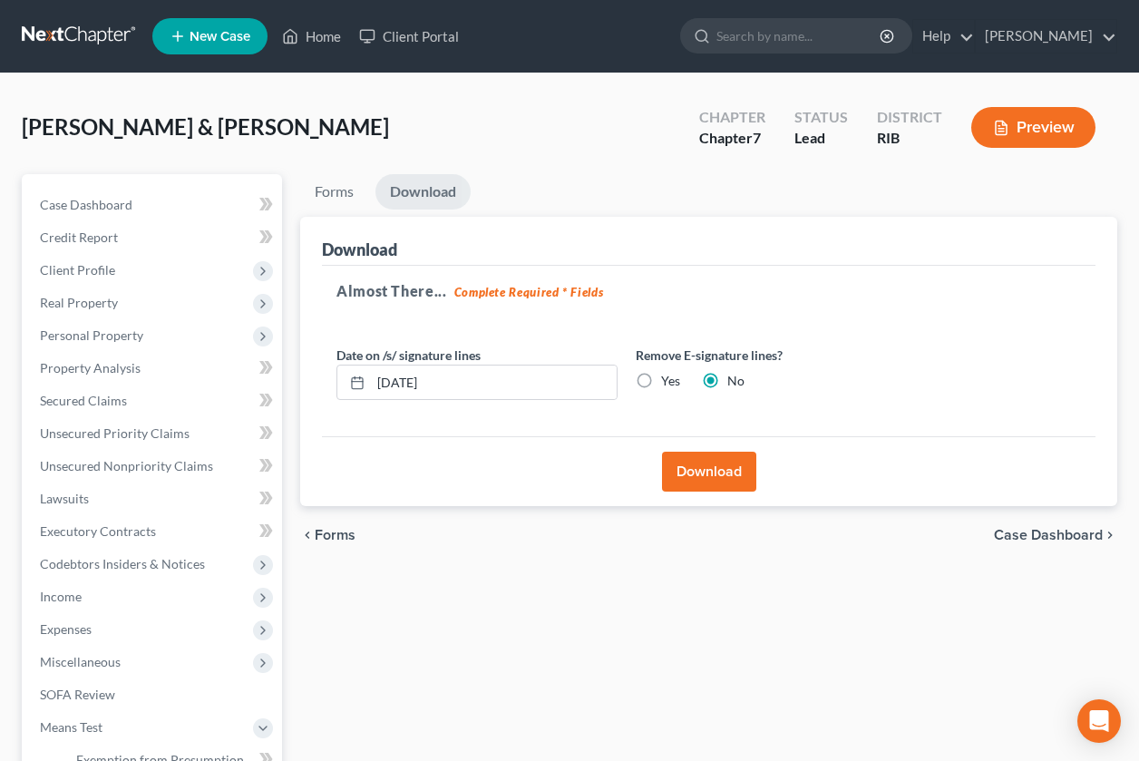
radio input "true"
radio input "false"
click at [404, 385] on input "10/08/2025" at bounding box center [494, 383] width 246 height 34
type input "10/10/2025"
click at [703, 465] on button "Download" at bounding box center [709, 472] width 94 height 40
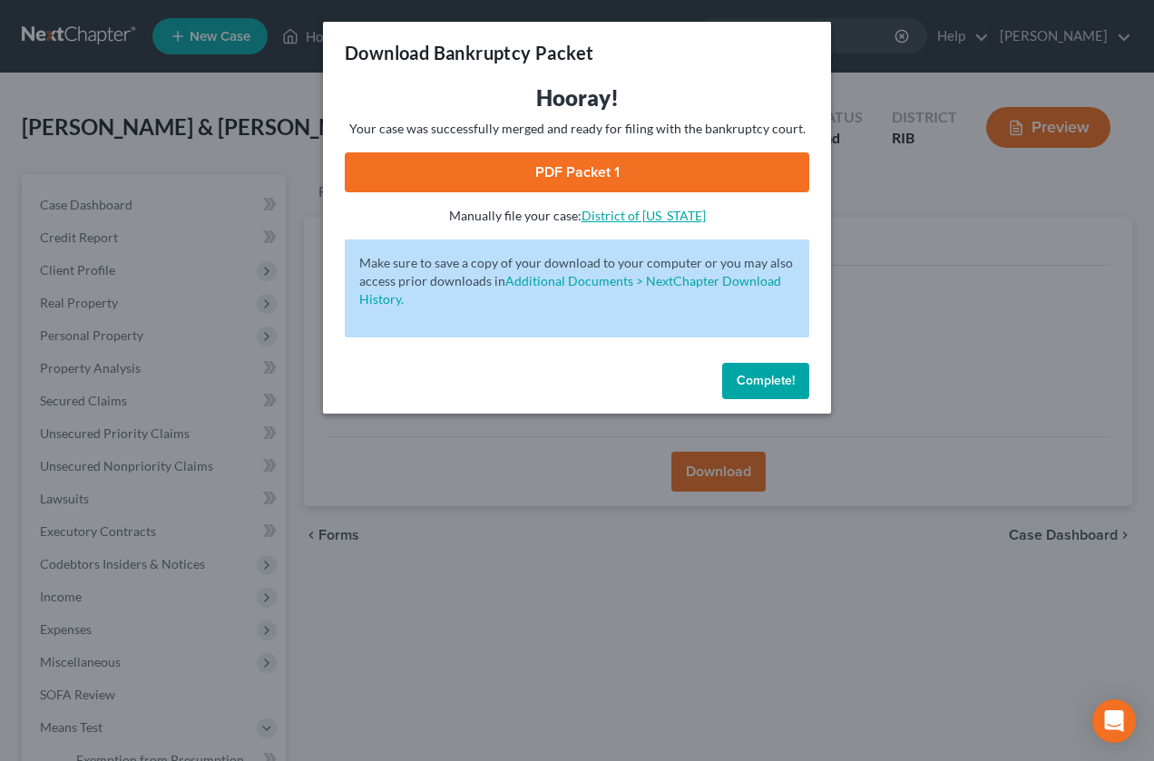
drag, startPoint x: 593, startPoint y: 185, endPoint x: 622, endPoint y: 213, distance: 40.4
click at [593, 185] on link "PDF Packet 1" at bounding box center [577, 172] width 464 height 40
click at [747, 371] on button "Complete!" at bounding box center [765, 381] width 87 height 36
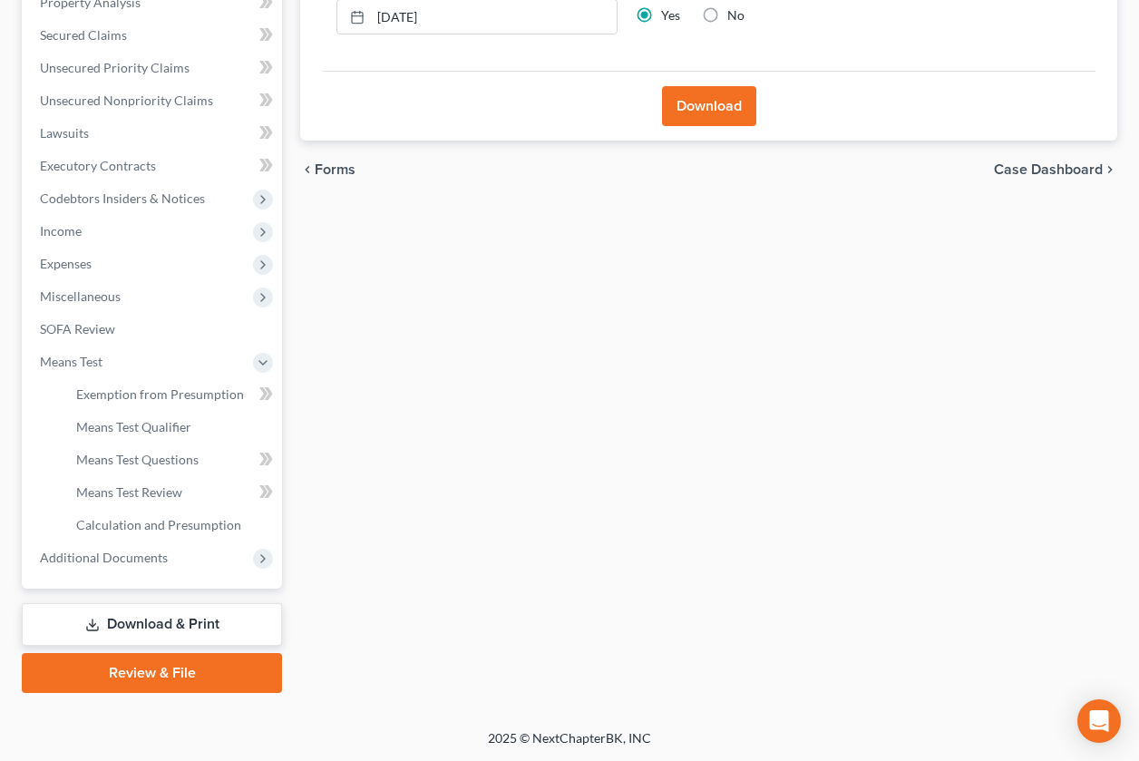
scroll to position [366, 0]
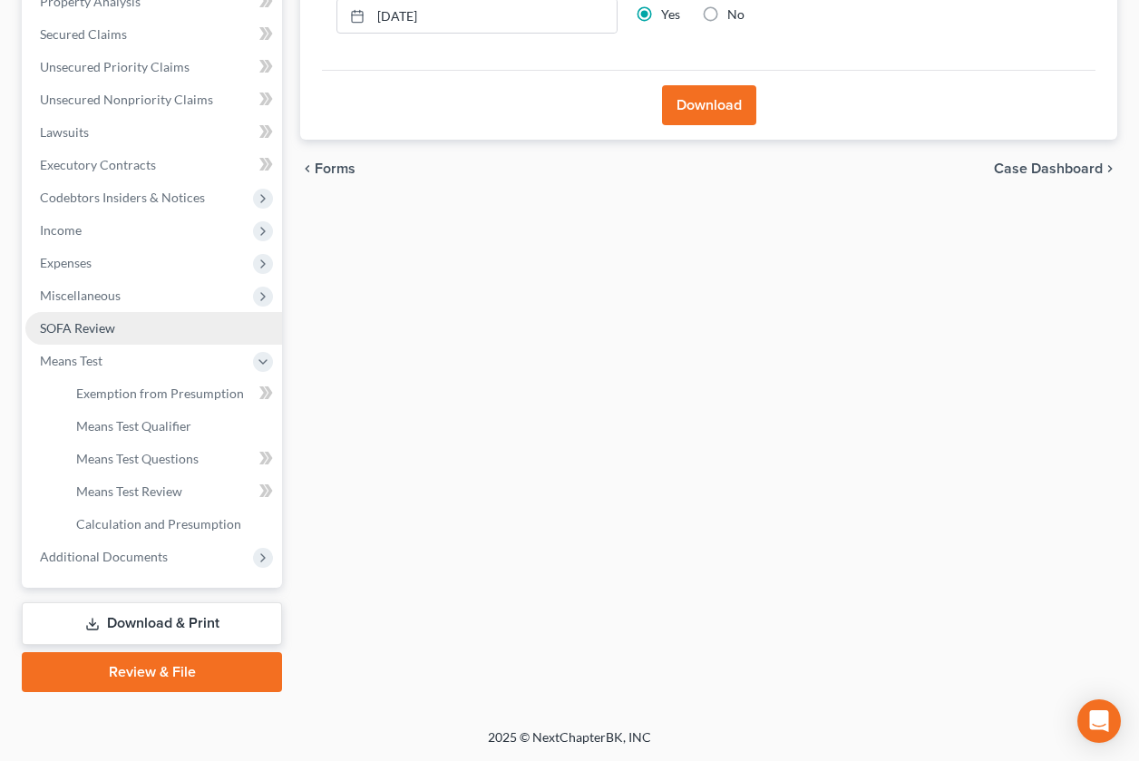
click at [152, 336] on link "SOFA Review" at bounding box center [153, 328] width 257 height 33
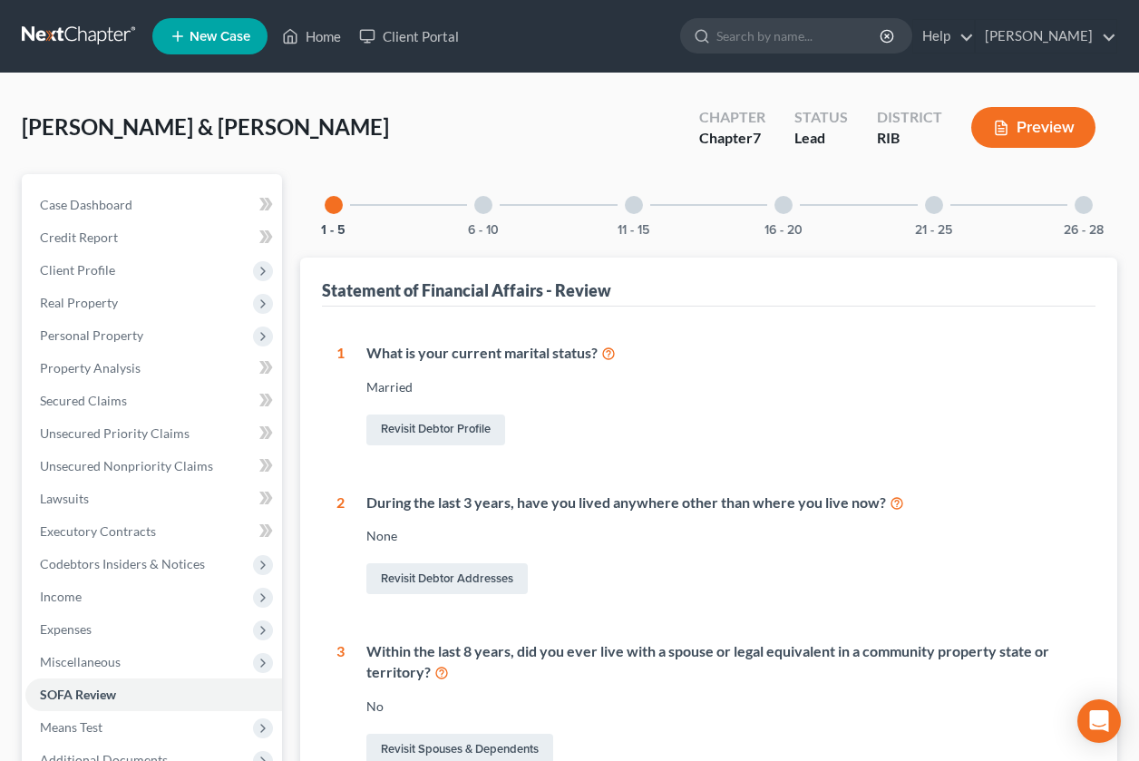
click at [788, 200] on div at bounding box center [784, 205] width 18 height 18
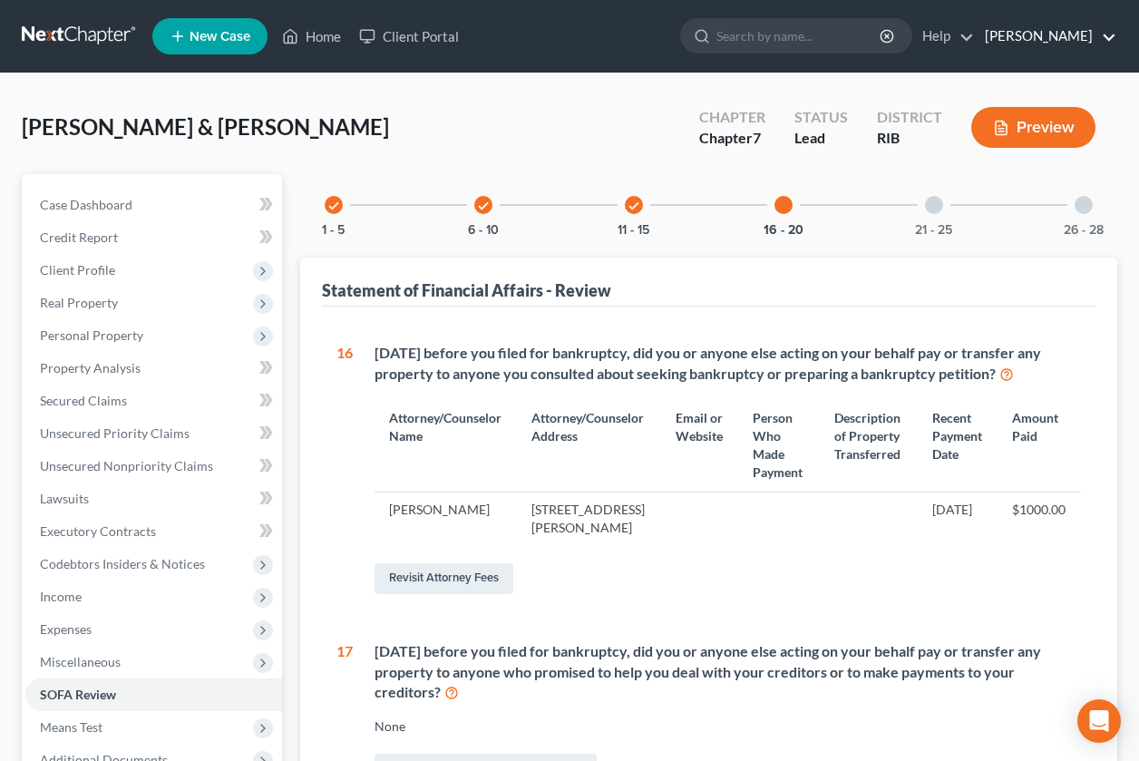
click at [1035, 37] on link "Robert Lapointe" at bounding box center [1046, 36] width 141 height 33
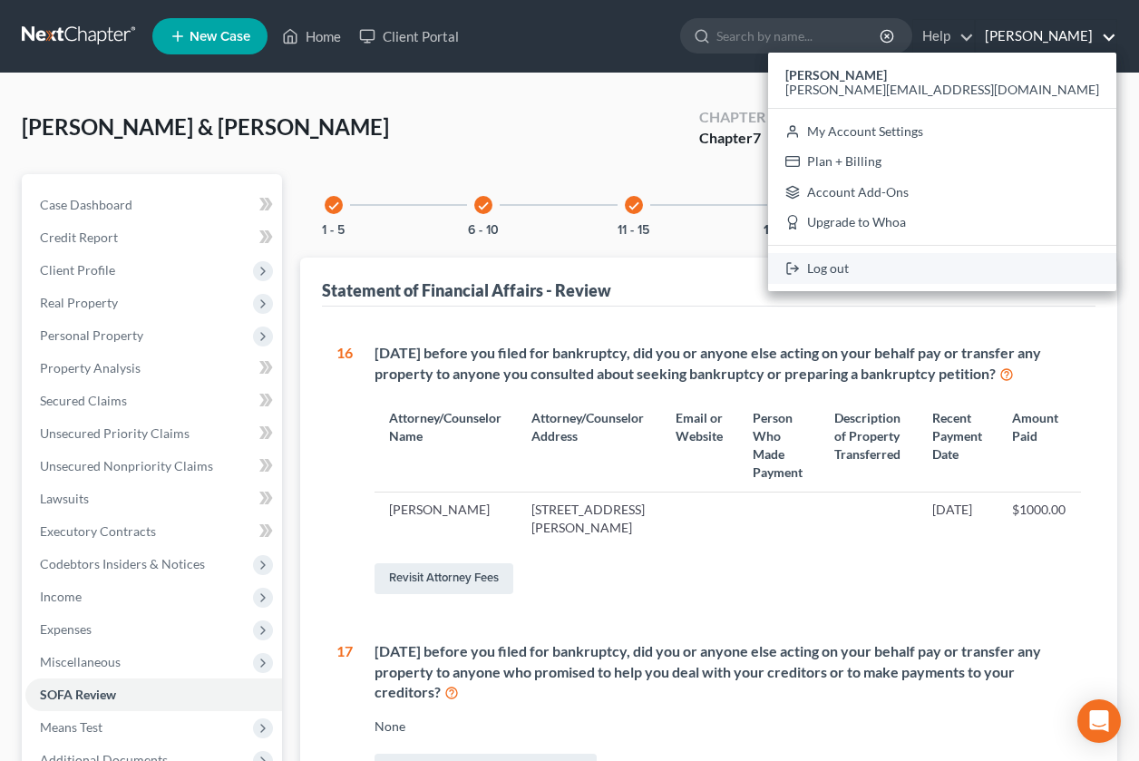
click at [976, 266] on link "Log out" at bounding box center [942, 268] width 348 height 31
